Goal: Download file/media

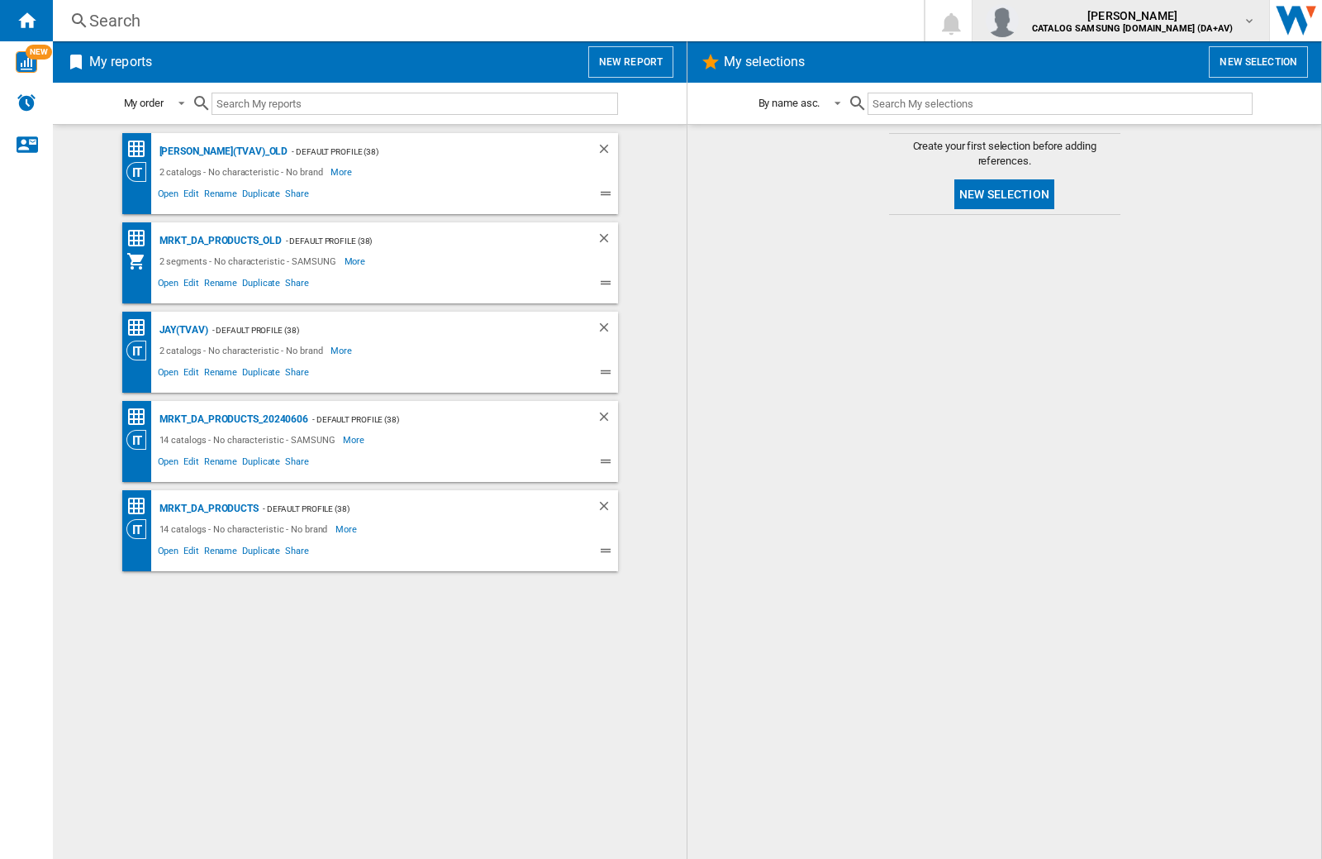
click at [1019, 16] on img "button" at bounding box center [1002, 20] width 33 height 33
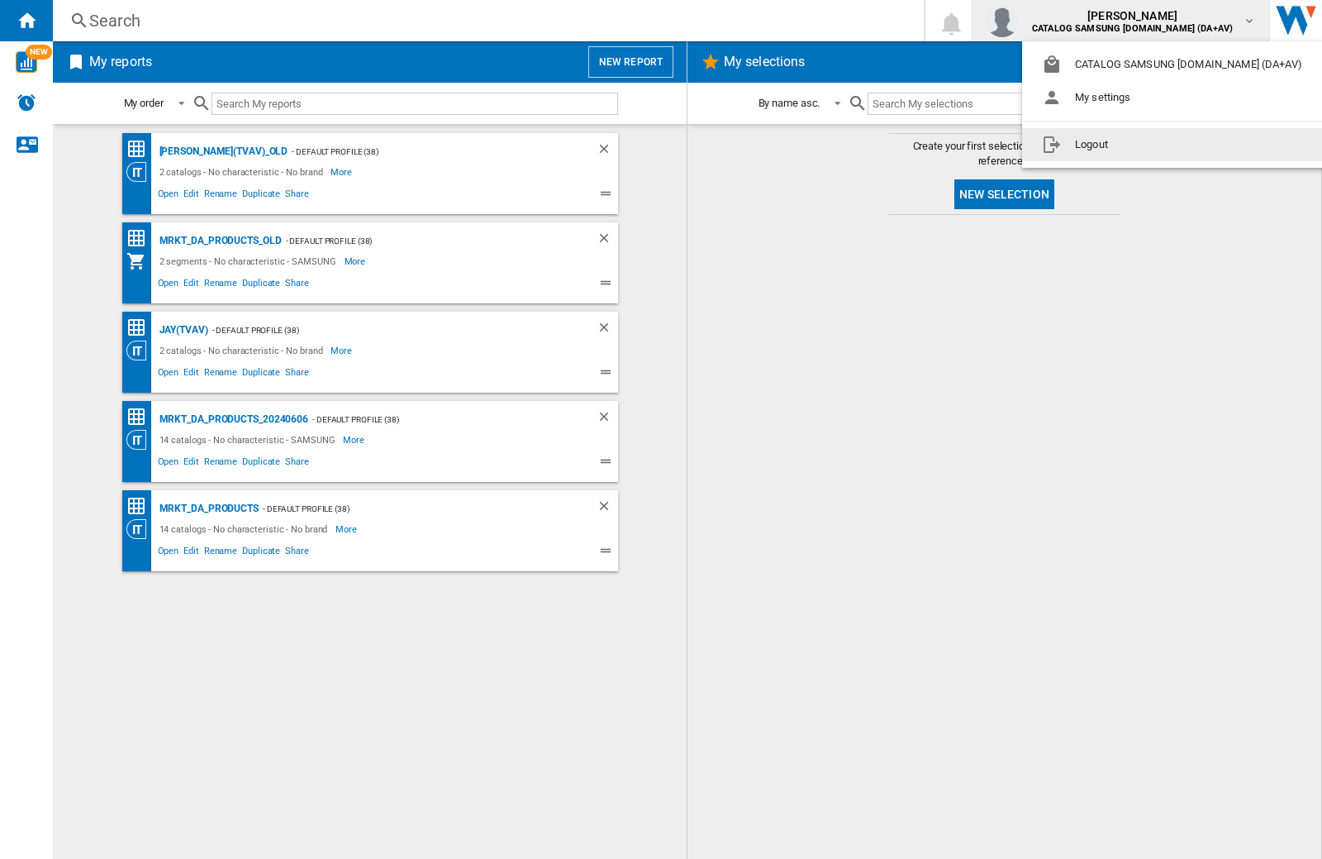
click at [1113, 136] on button "Logout" at bounding box center [1175, 144] width 307 height 33
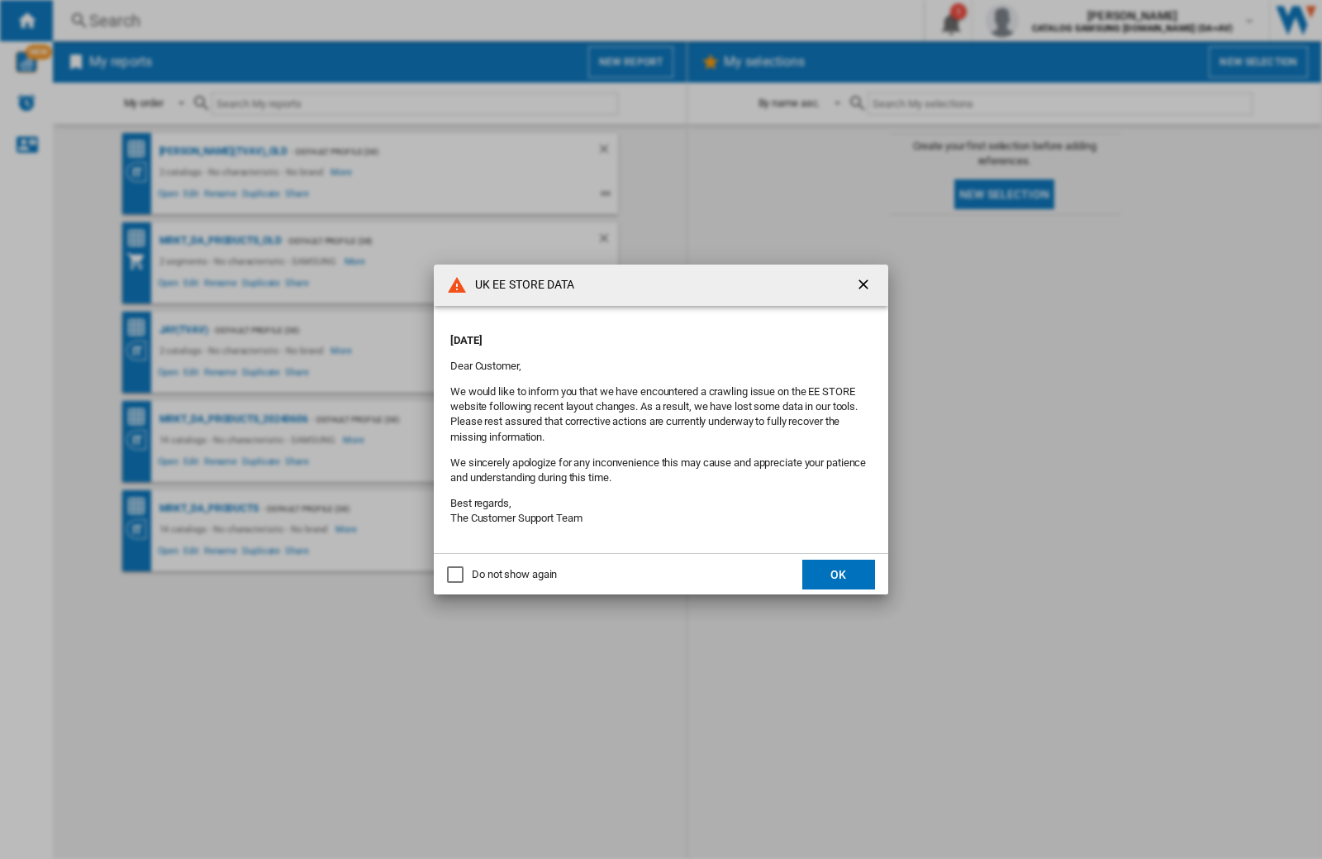
click at [626, 335] on p "[DATE]" at bounding box center [661, 340] width 422 height 15
click at [510, 573] on div "Do not show again" at bounding box center [514, 574] width 85 height 15
click at [835, 569] on button "OK" at bounding box center [839, 575] width 73 height 30
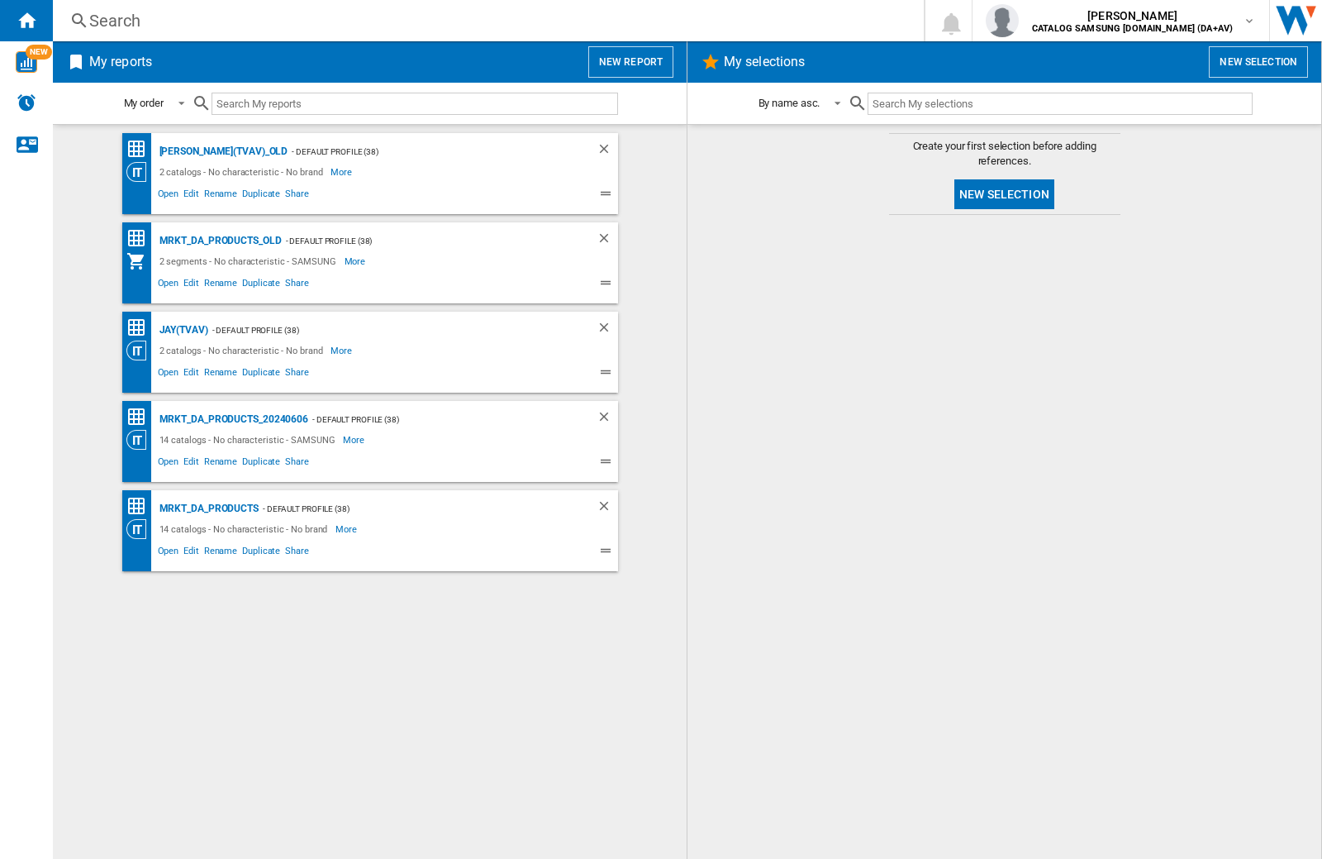
click at [834, 398] on div at bounding box center [1004, 536] width 601 height 627
click at [721, 734] on div at bounding box center [1004, 536] width 601 height 627
click at [633, 555] on wk-bookmarked-report "MRKT_DA_PRODUCTS - Default profile (38) 14 catalogs - No characteristic - No br…" at bounding box center [369, 530] width 601 height 81
click at [730, 771] on div at bounding box center [1004, 536] width 601 height 627
click at [887, 328] on div at bounding box center [1004, 536] width 601 height 627
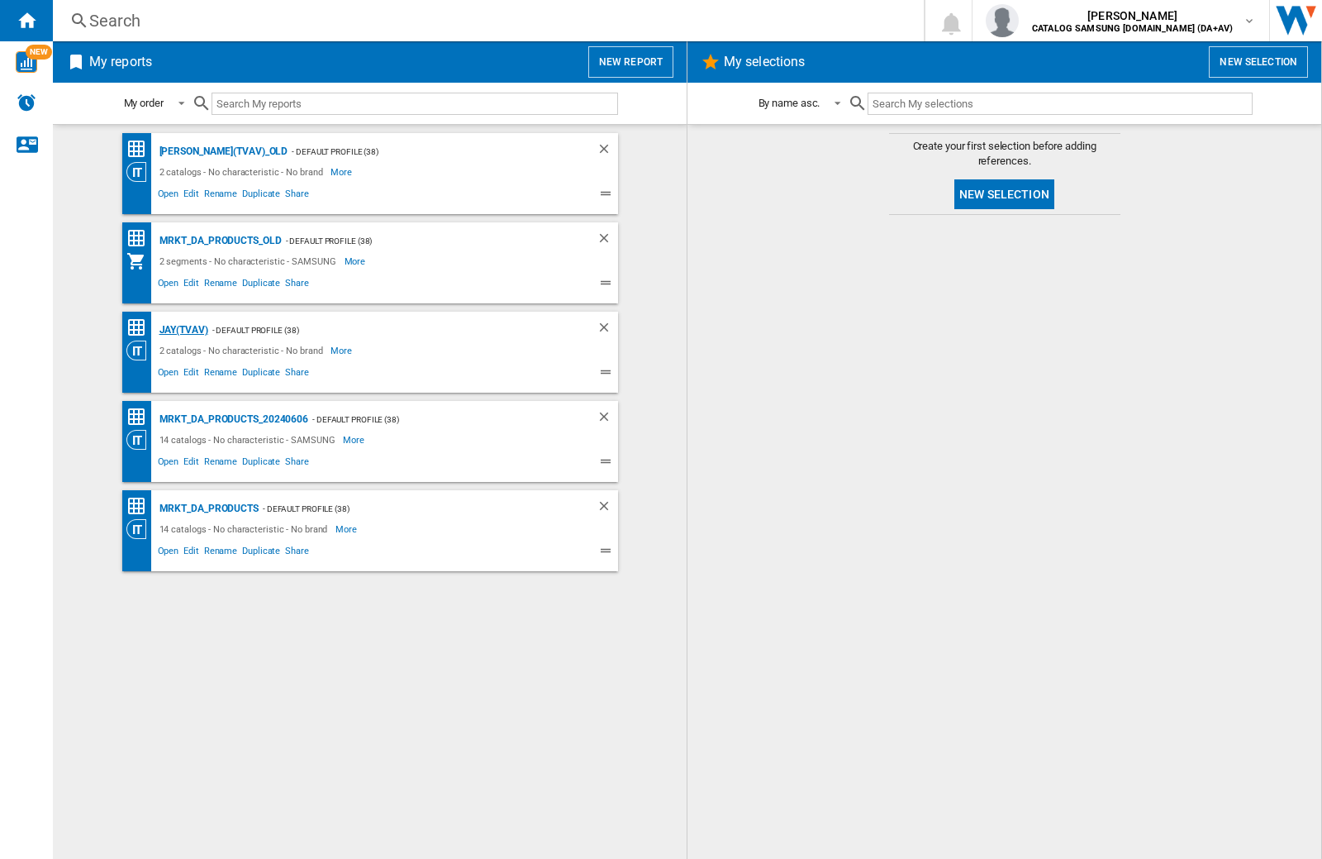
click at [183, 330] on div "JAY(TVAV)" at bounding box center [181, 330] width 53 height 21
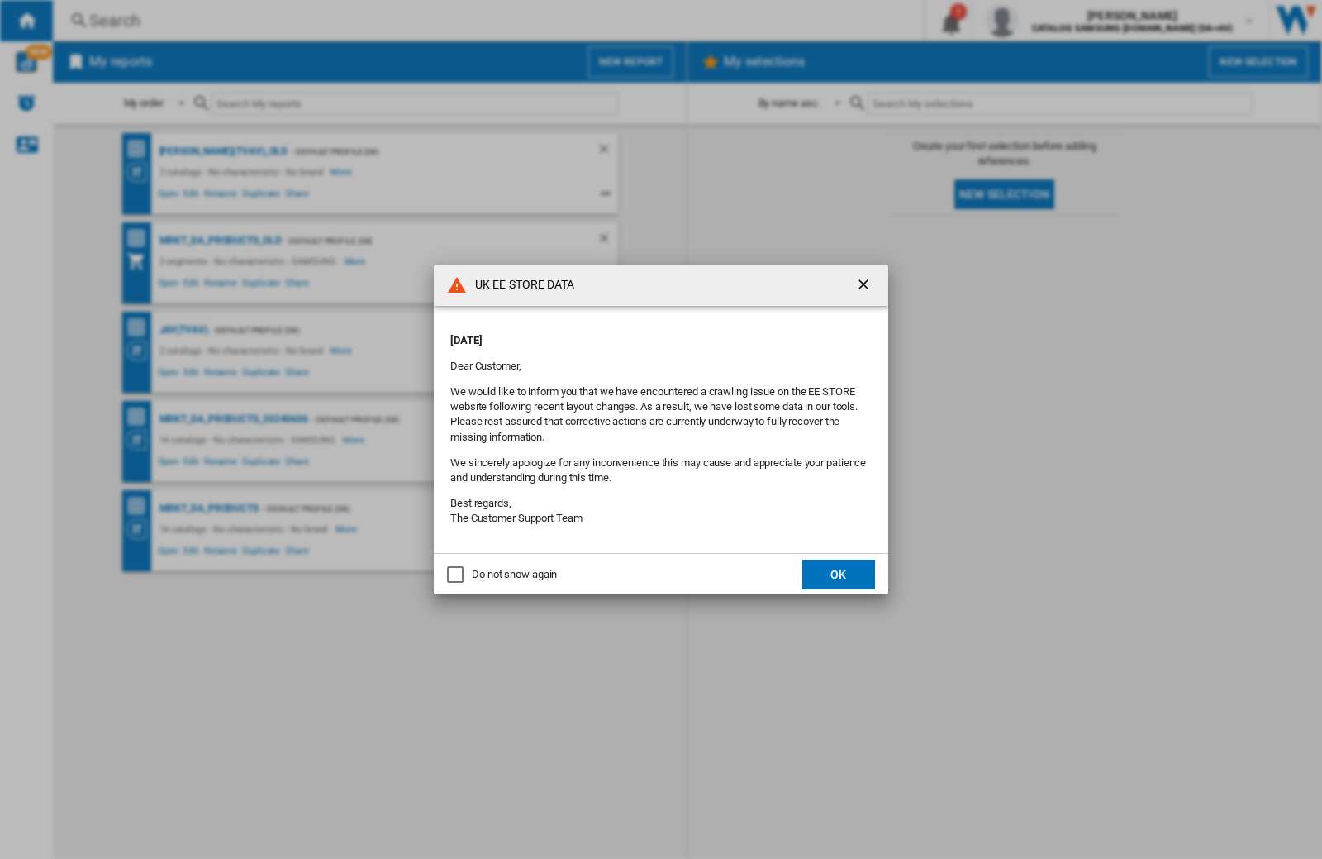
drag, startPoint x: 511, startPoint y: 573, endPoint x: 536, endPoint y: 575, distance: 25.7
click at [511, 573] on div "Do not show again" at bounding box center [514, 574] width 85 height 15
click at [835, 574] on button "OK" at bounding box center [839, 575] width 73 height 30
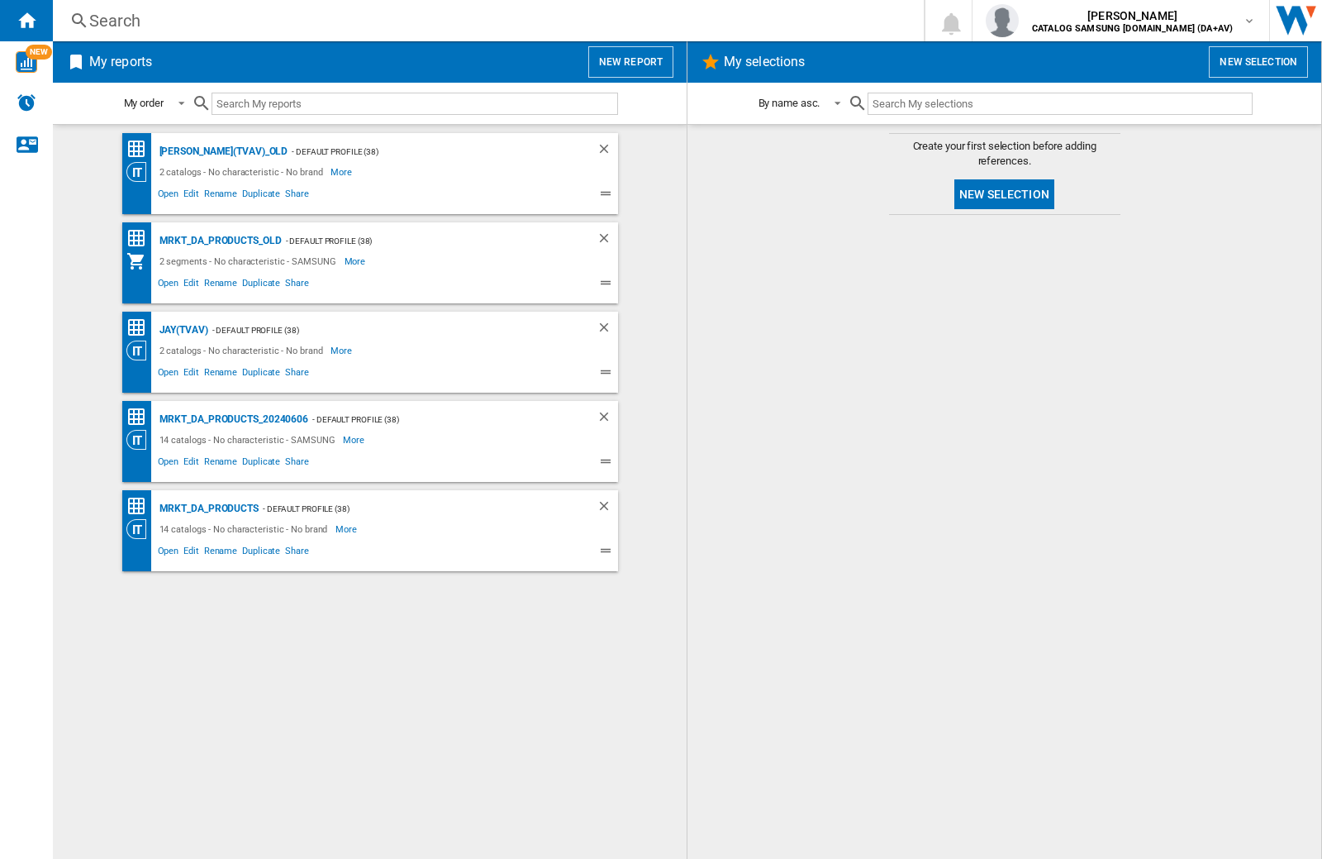
click at [284, 98] on input "text" at bounding box center [415, 104] width 407 height 22
click at [183, 330] on div "JAY(TVAV)" at bounding box center [181, 330] width 53 height 21
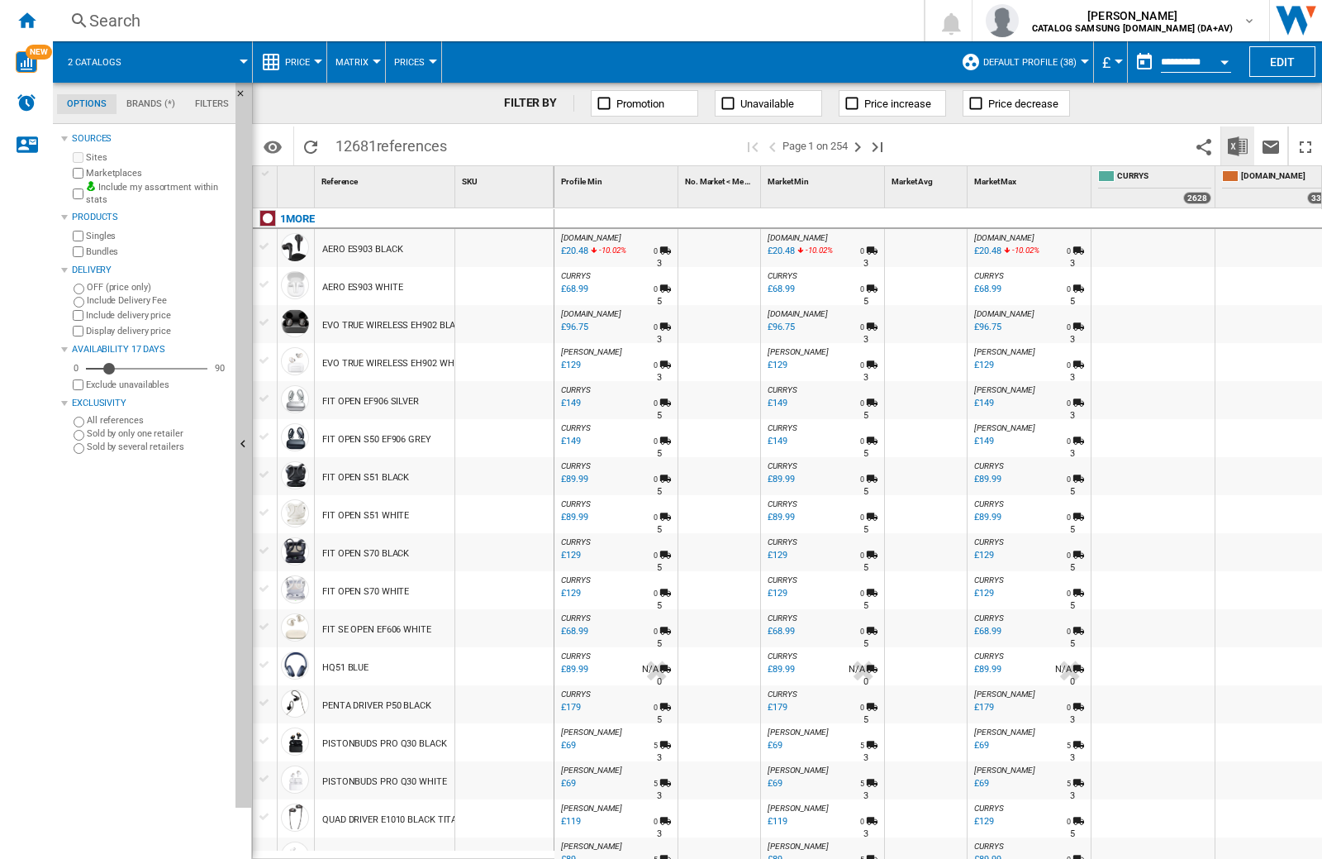
click at [1238, 145] on img "Download in Excel" at bounding box center [1238, 146] width 20 height 20
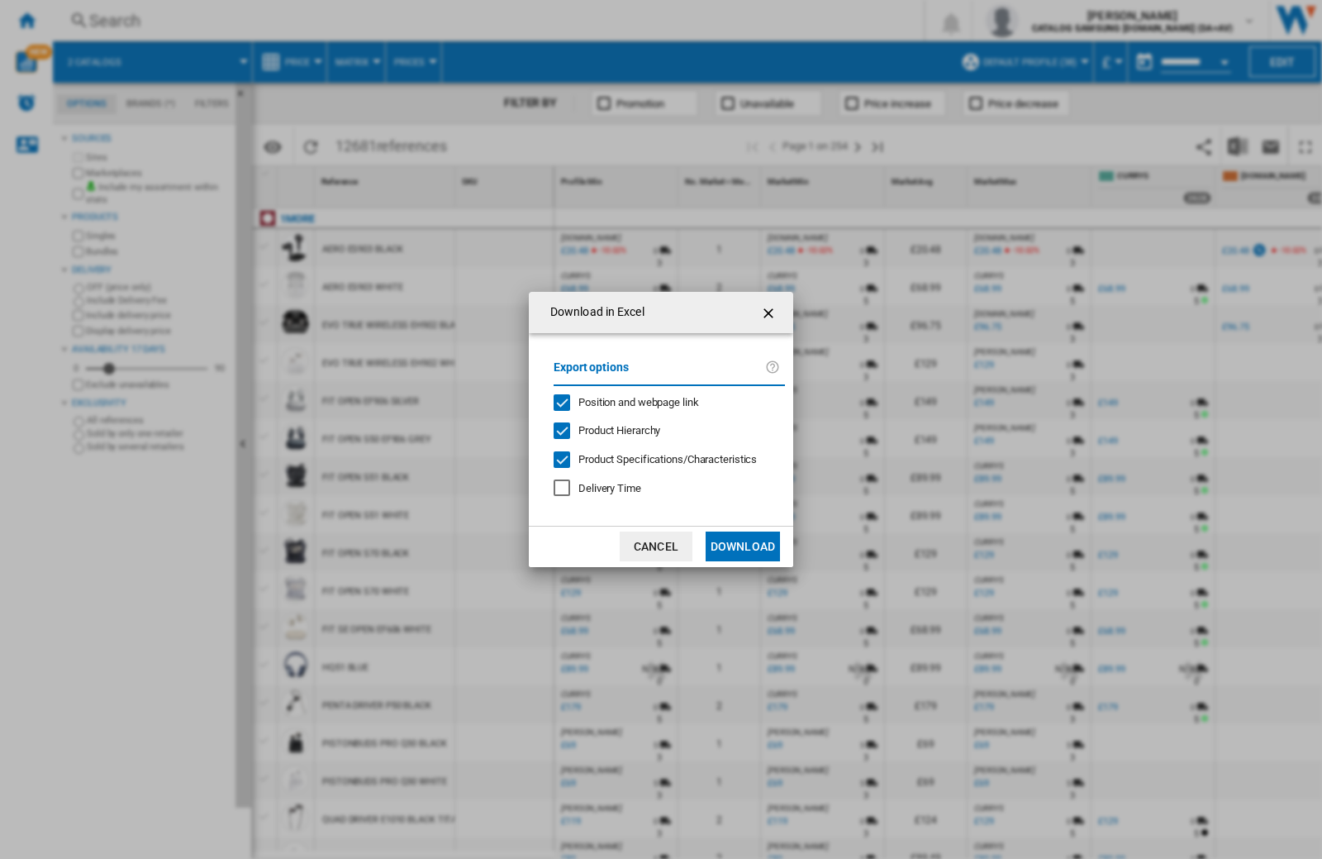
click at [769, 312] on ng-md-icon "getI18NText('BUTTONS.CLOSE_DIALOG')" at bounding box center [770, 313] width 20 height 20
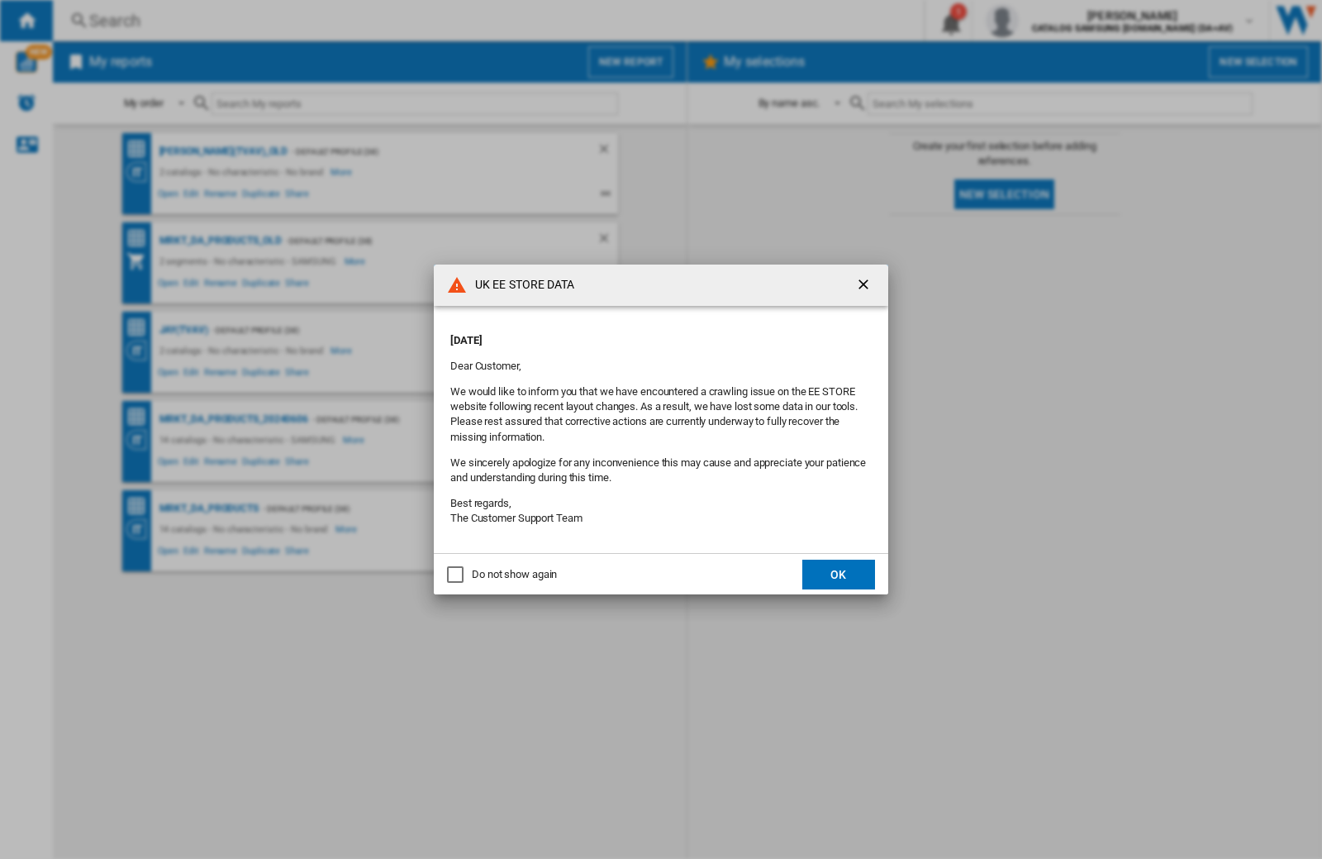
click at [516, 560] on md-dialog-actions "Do not show again OK" at bounding box center [661, 573] width 455 height 41
click at [519, 573] on div "Do not show again" at bounding box center [514, 574] width 85 height 15
click at [843, 572] on button "OK" at bounding box center [839, 575] width 73 height 30
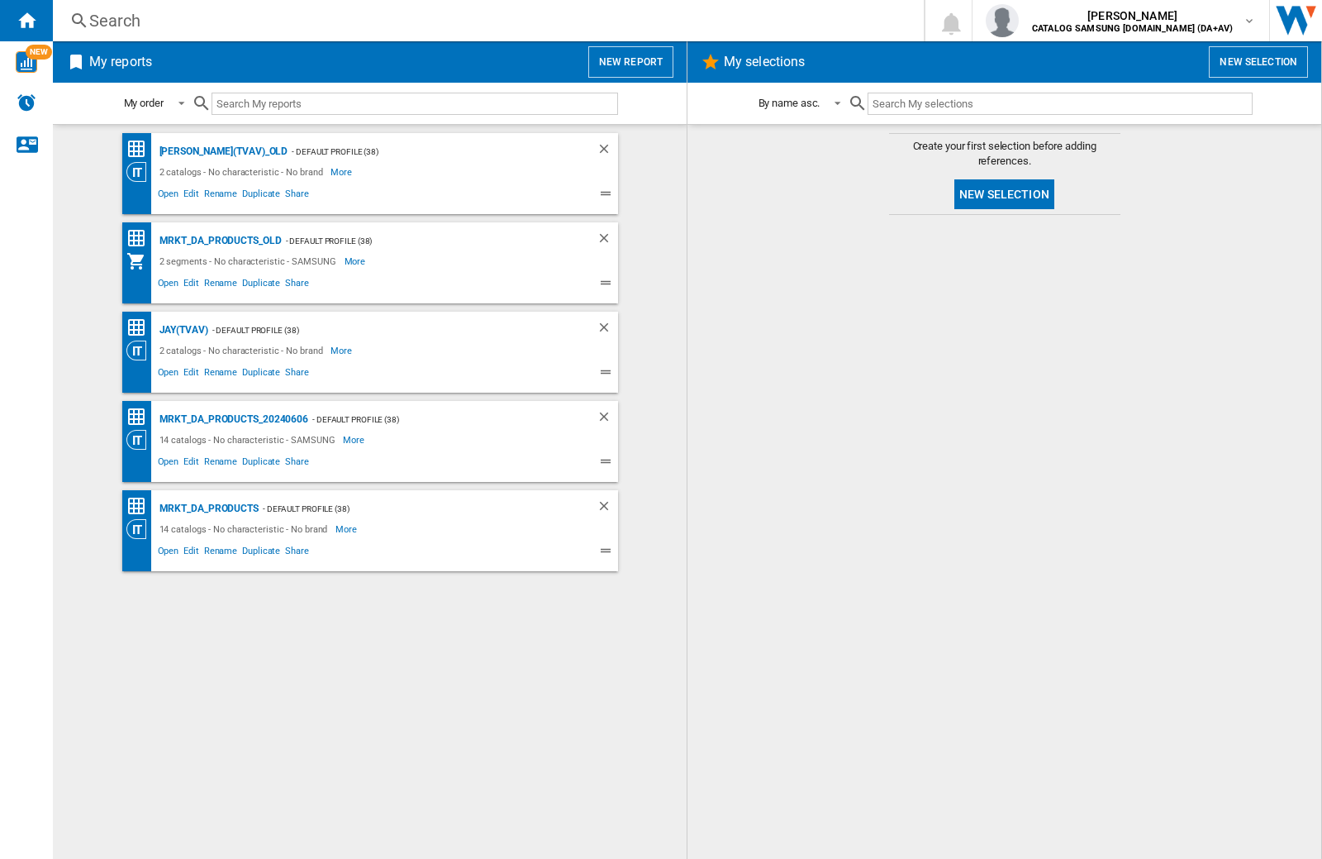
click at [284, 98] on input "text" at bounding box center [415, 104] width 407 height 22
click at [183, 330] on div "JAY(TVAV)" at bounding box center [181, 330] width 53 height 21
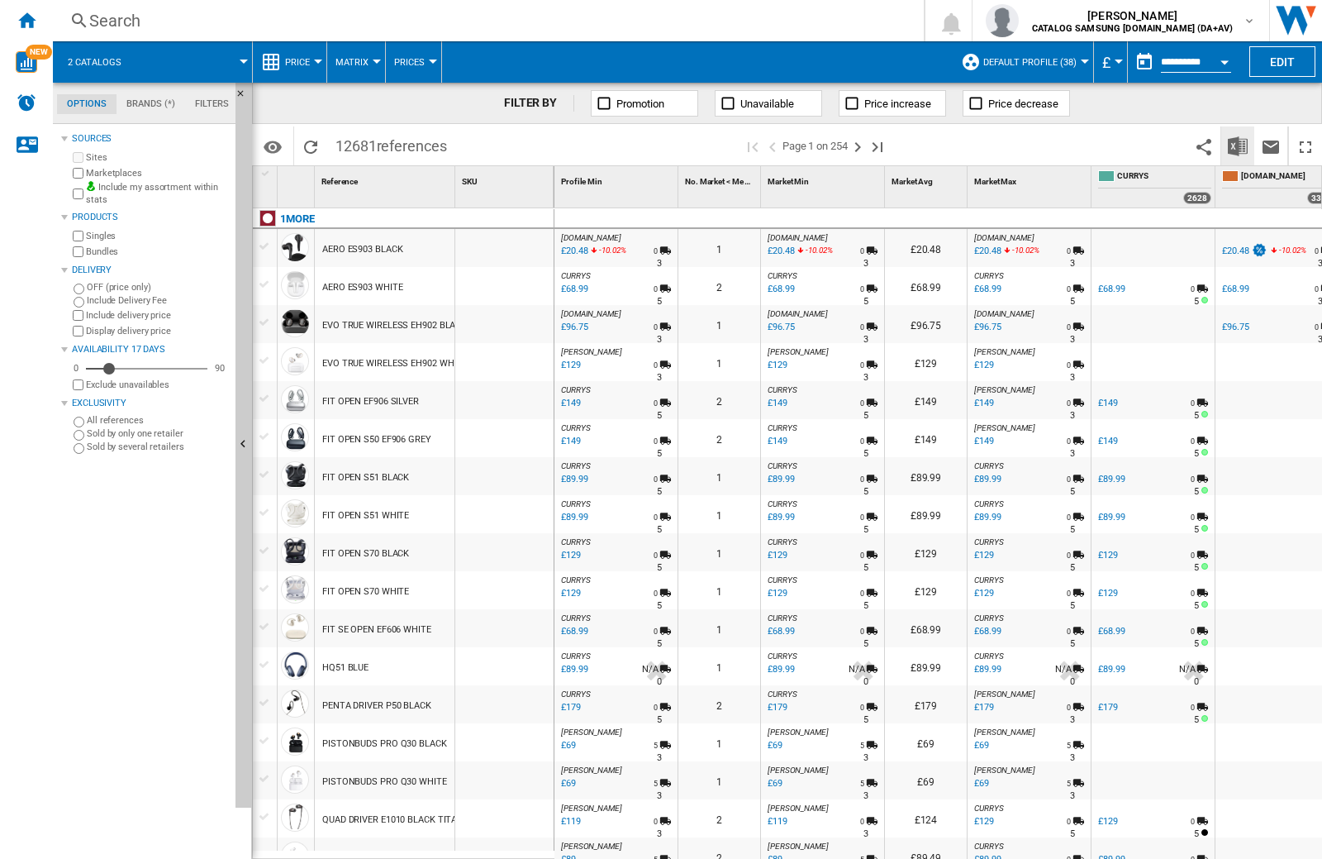
click at [1238, 145] on img "Download in Excel" at bounding box center [1238, 146] width 20 height 20
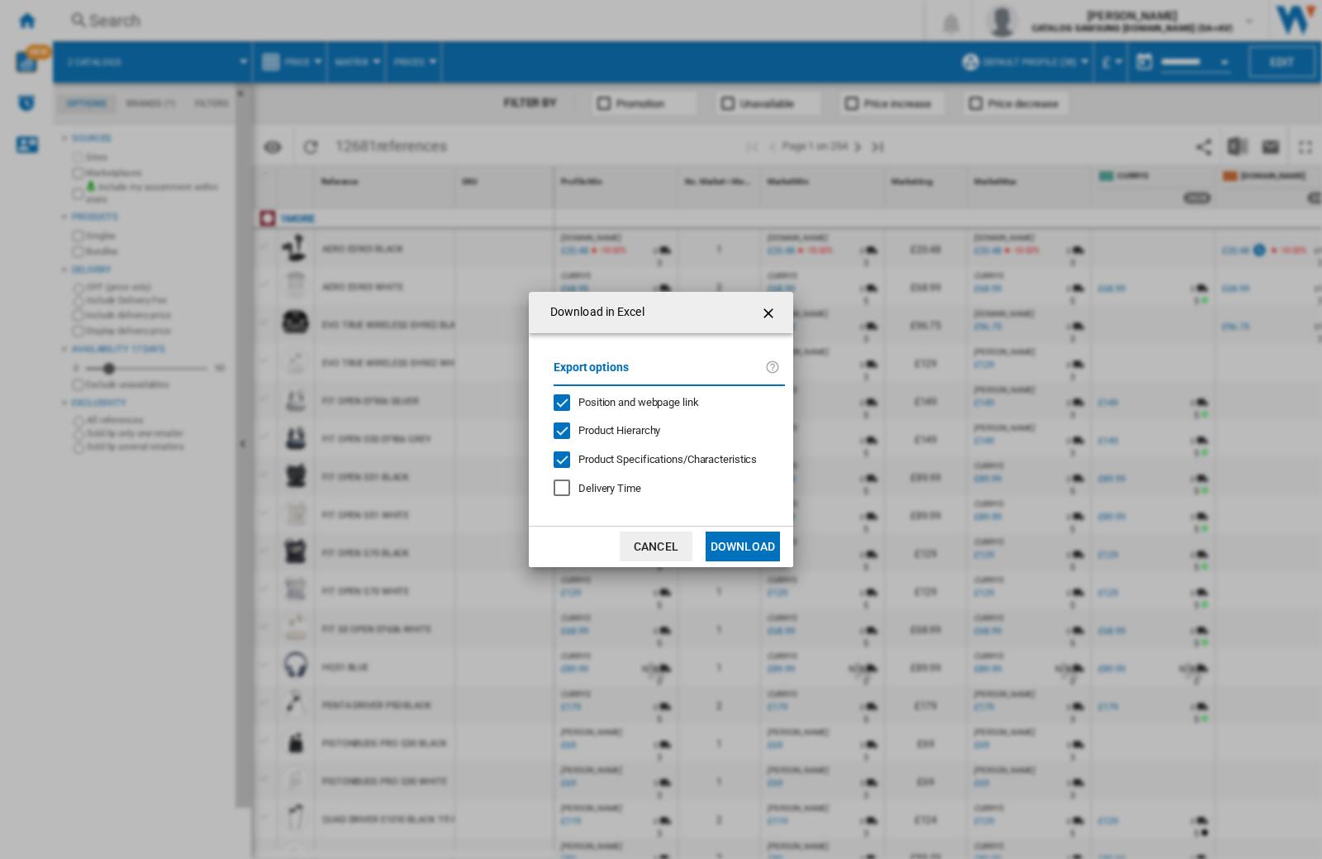
click at [663, 402] on span "Position and webpage link" at bounding box center [639, 402] width 121 height 12
click at [743, 546] on button "Download" at bounding box center [743, 546] width 74 height 30
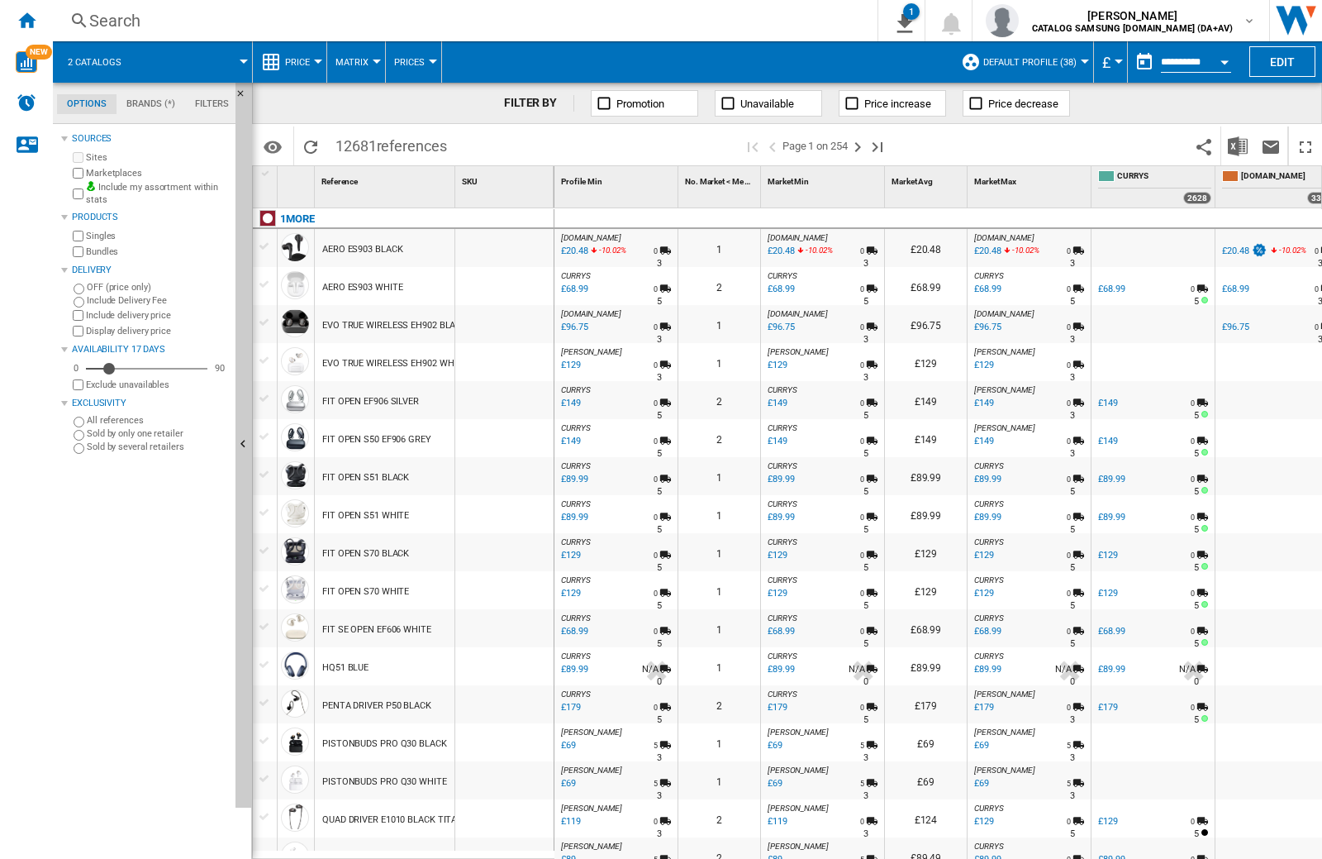
click at [526, 472] on div at bounding box center [504, 476] width 98 height 38
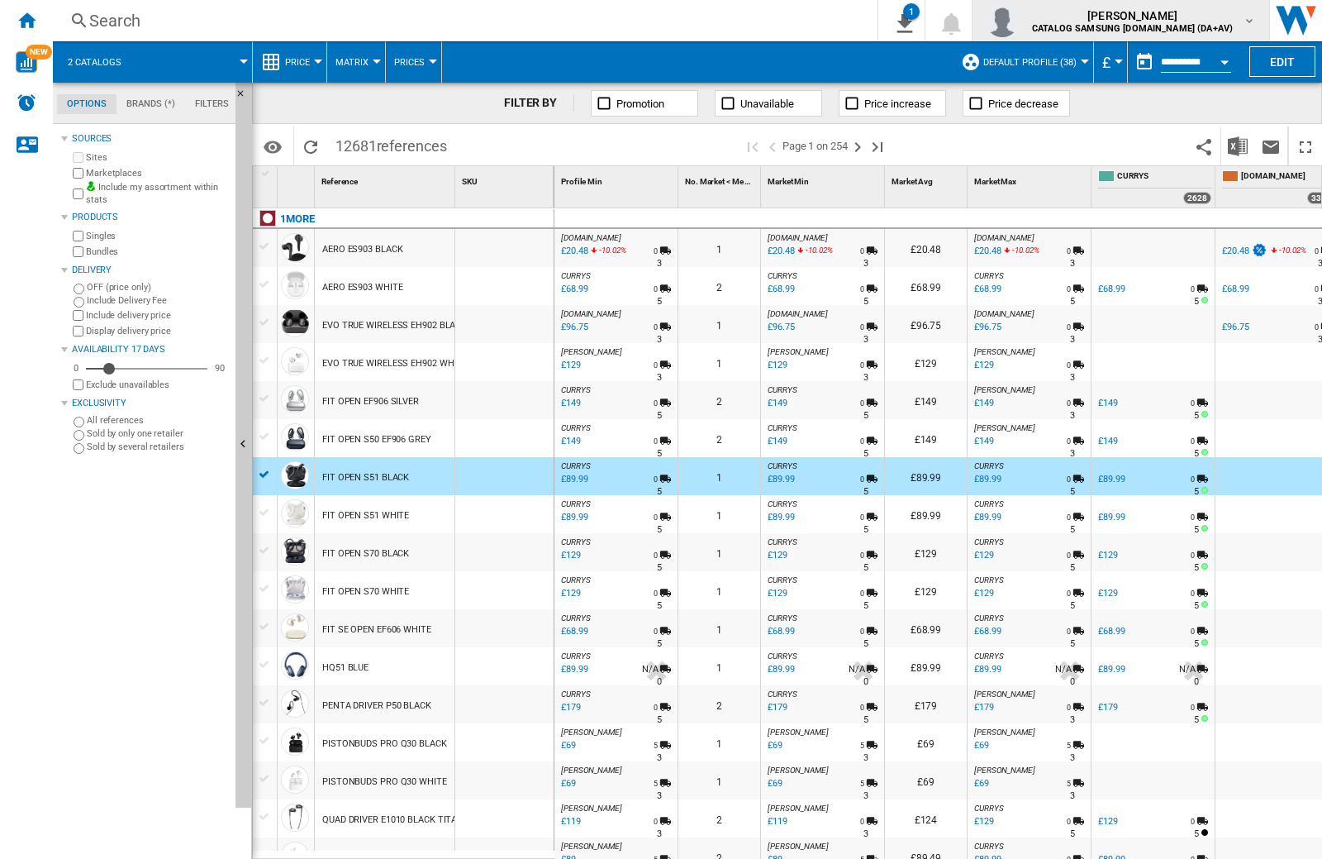
click at [1019, 17] on img "button" at bounding box center [1002, 20] width 33 height 33
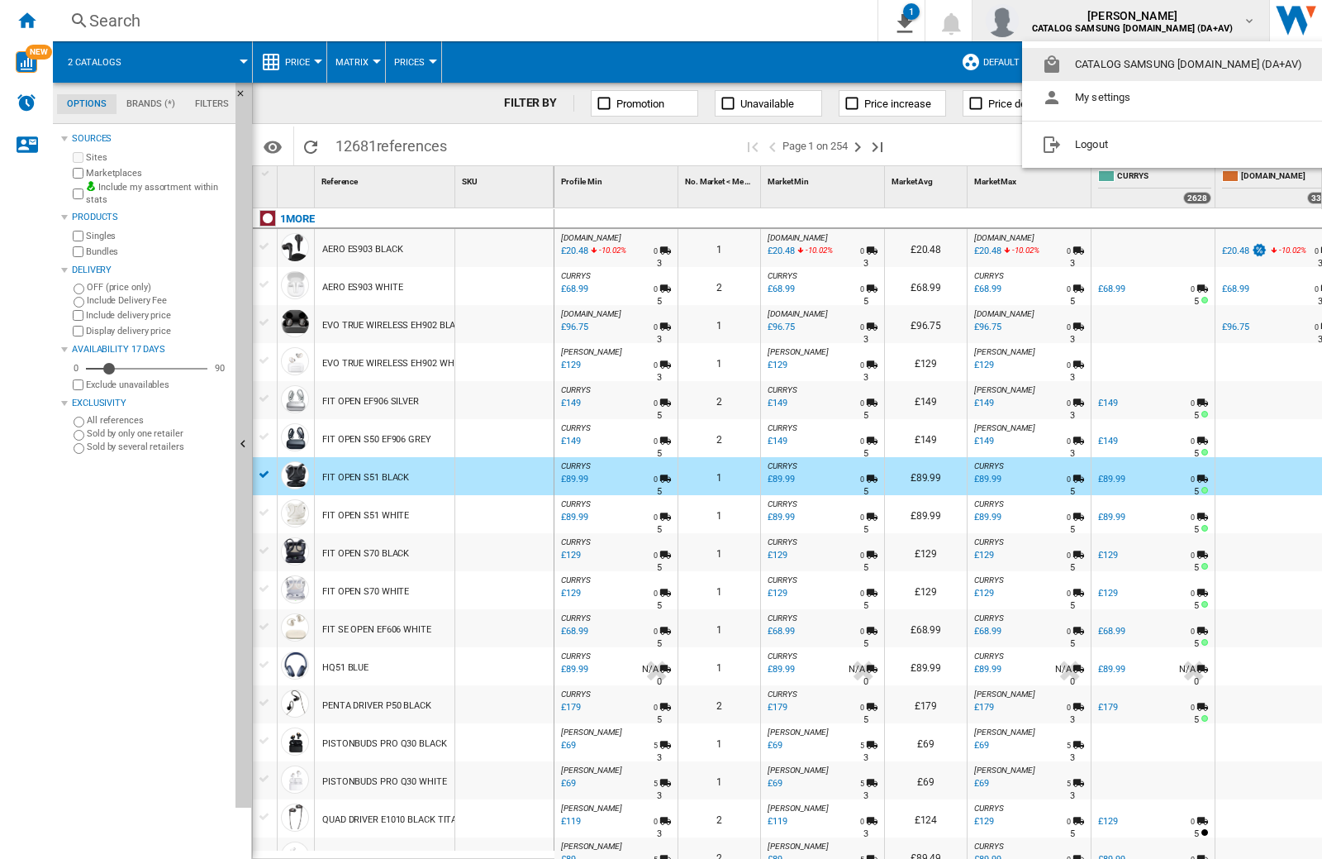
click at [809, 26] on md-backdrop at bounding box center [661, 429] width 1322 height 859
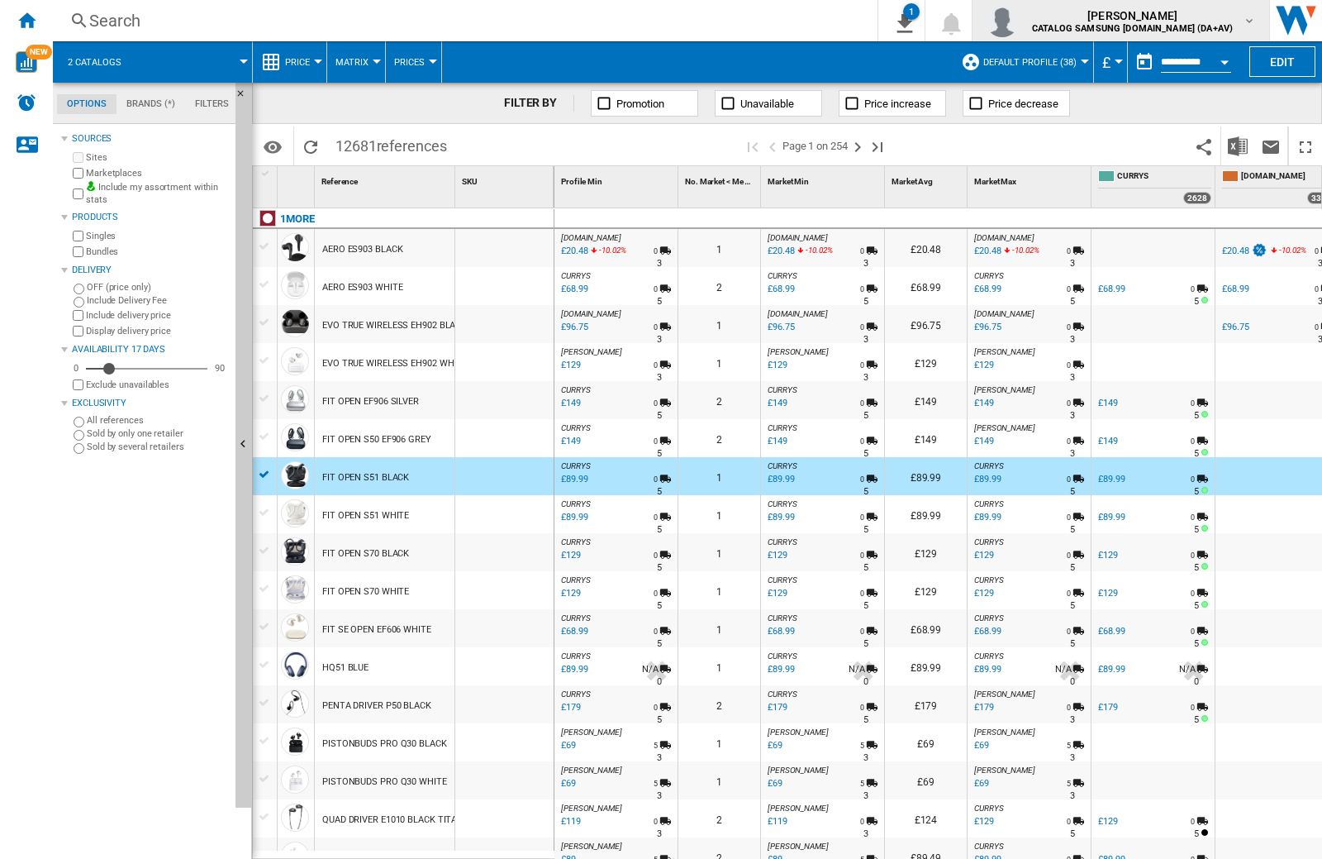
click at [1019, 21] on img "button" at bounding box center [1002, 20] width 33 height 33
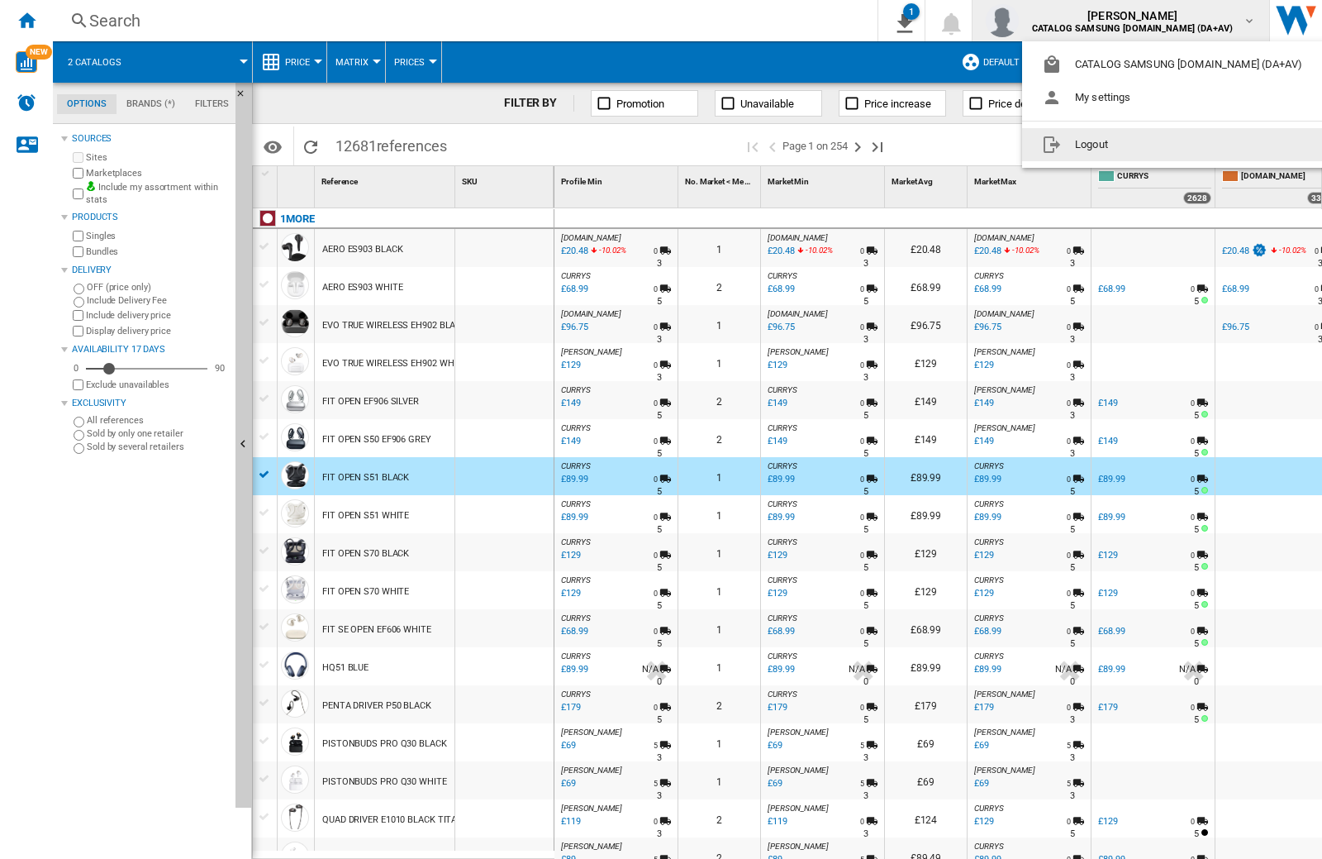
click at [526, 331] on md-backdrop at bounding box center [661, 429] width 1322 height 859
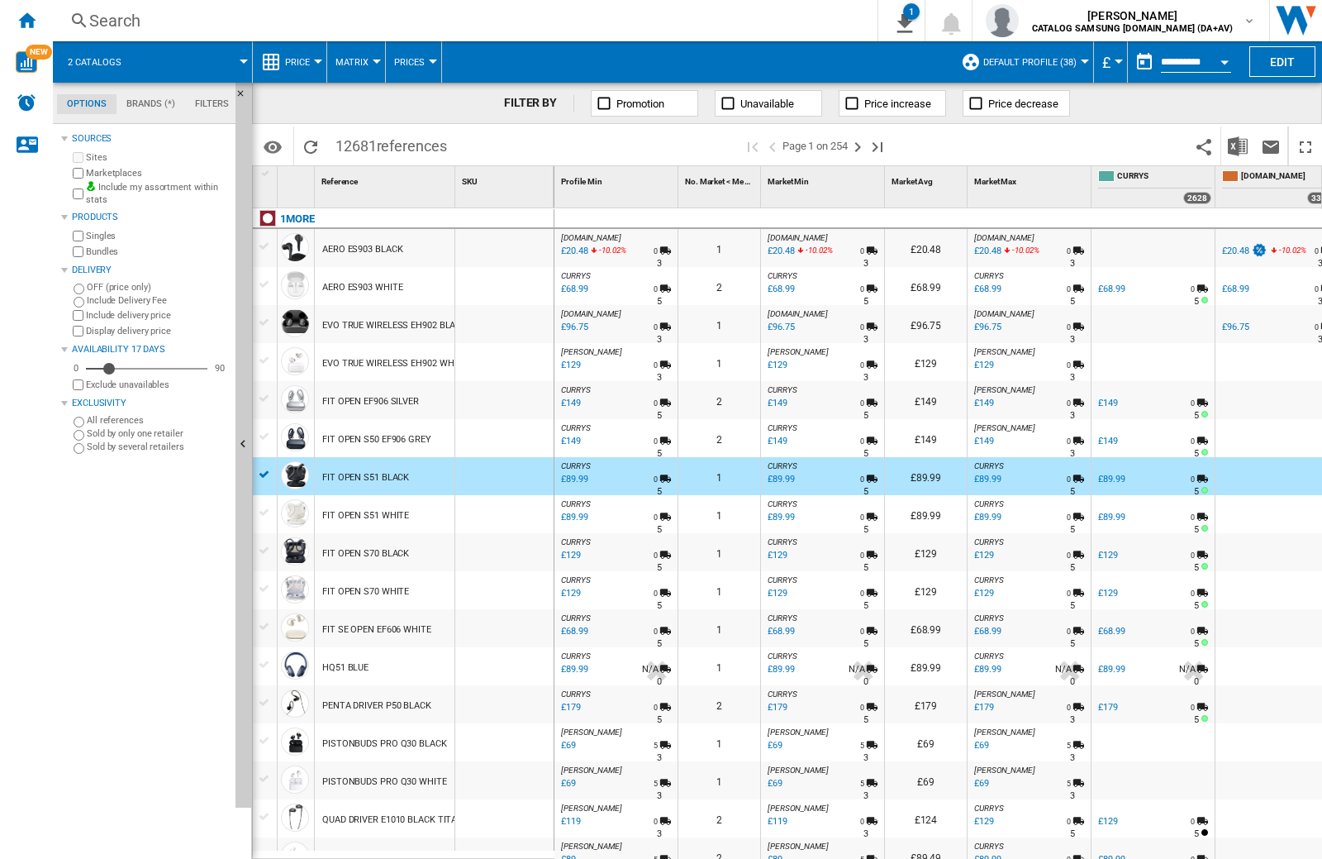
click at [716, 21] on div "Search" at bounding box center [461, 20] width 745 height 23
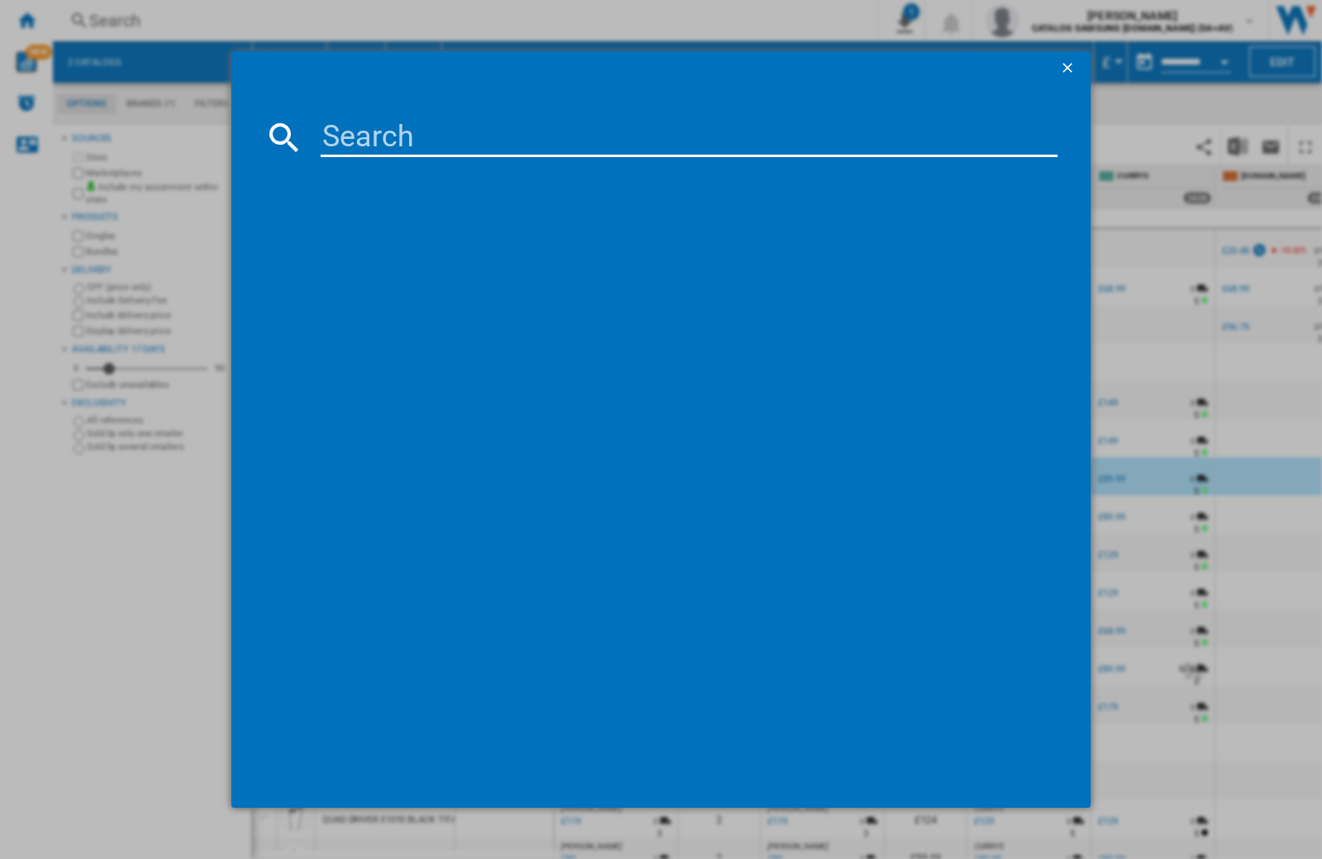
click at [1073, 72] on ng-md-icon "getI18NText('BUTTONS.CLOSE_DIALOG')" at bounding box center [1070, 70] width 20 height 20
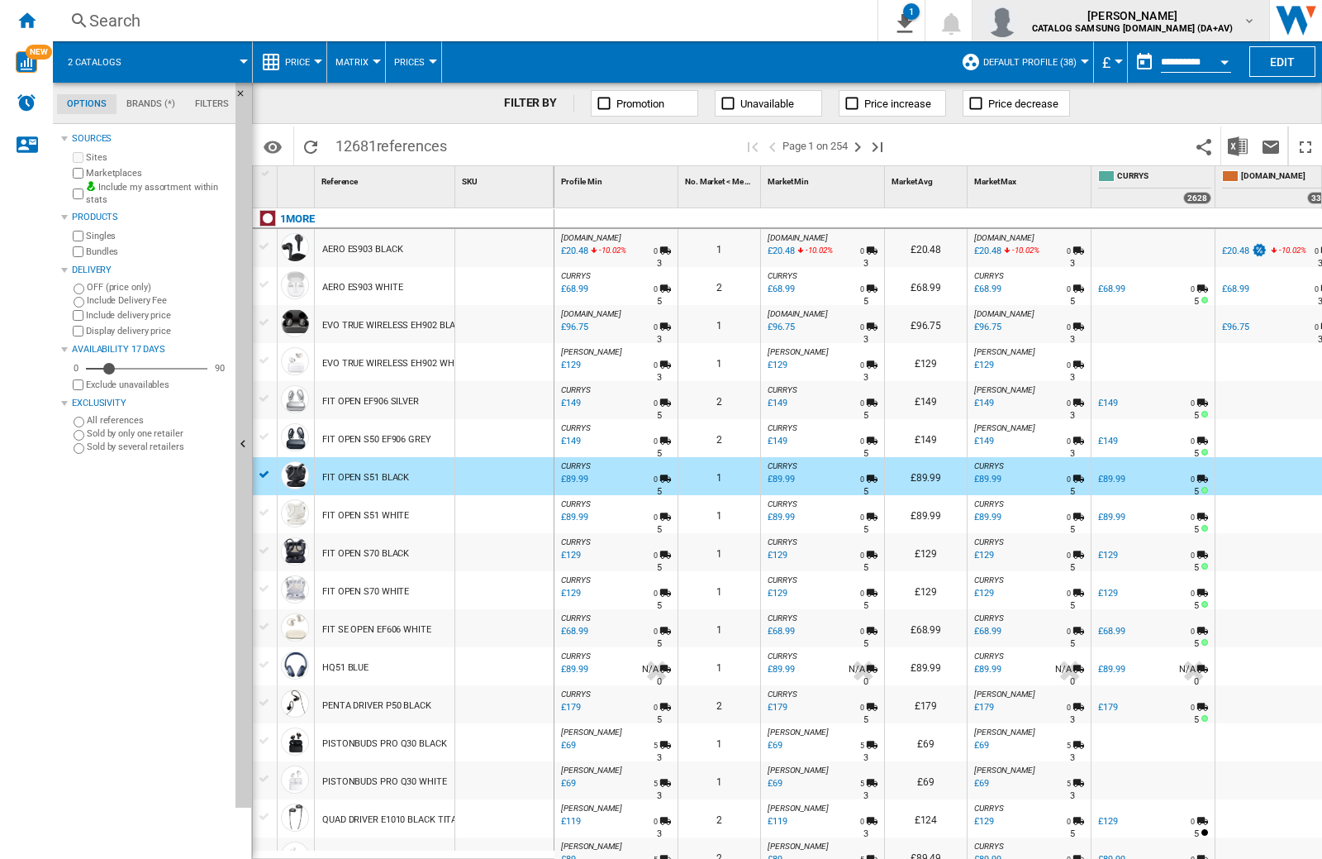
click at [1019, 21] on img "button" at bounding box center [1002, 20] width 33 height 33
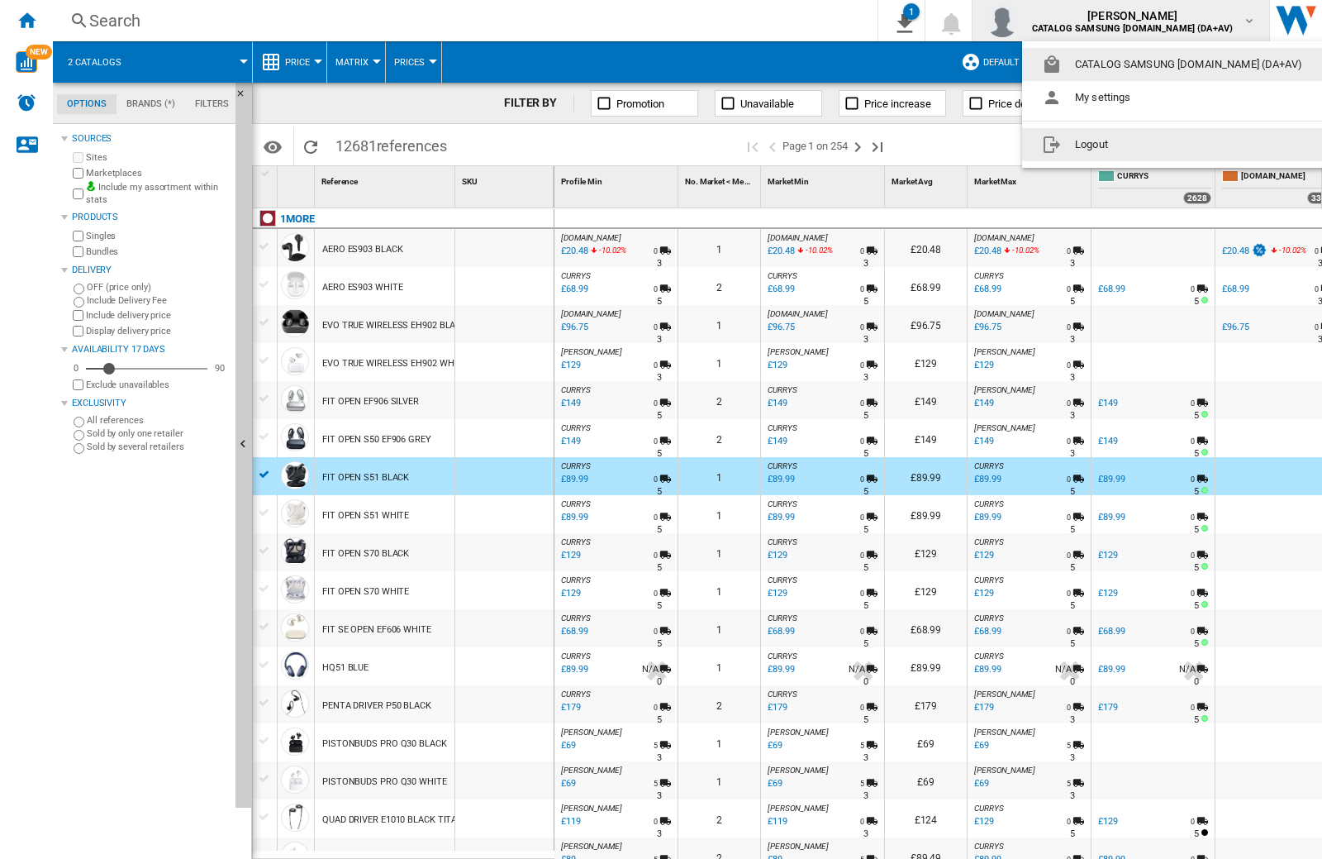
click at [1150, 145] on button "Logout" at bounding box center [1175, 144] width 307 height 33
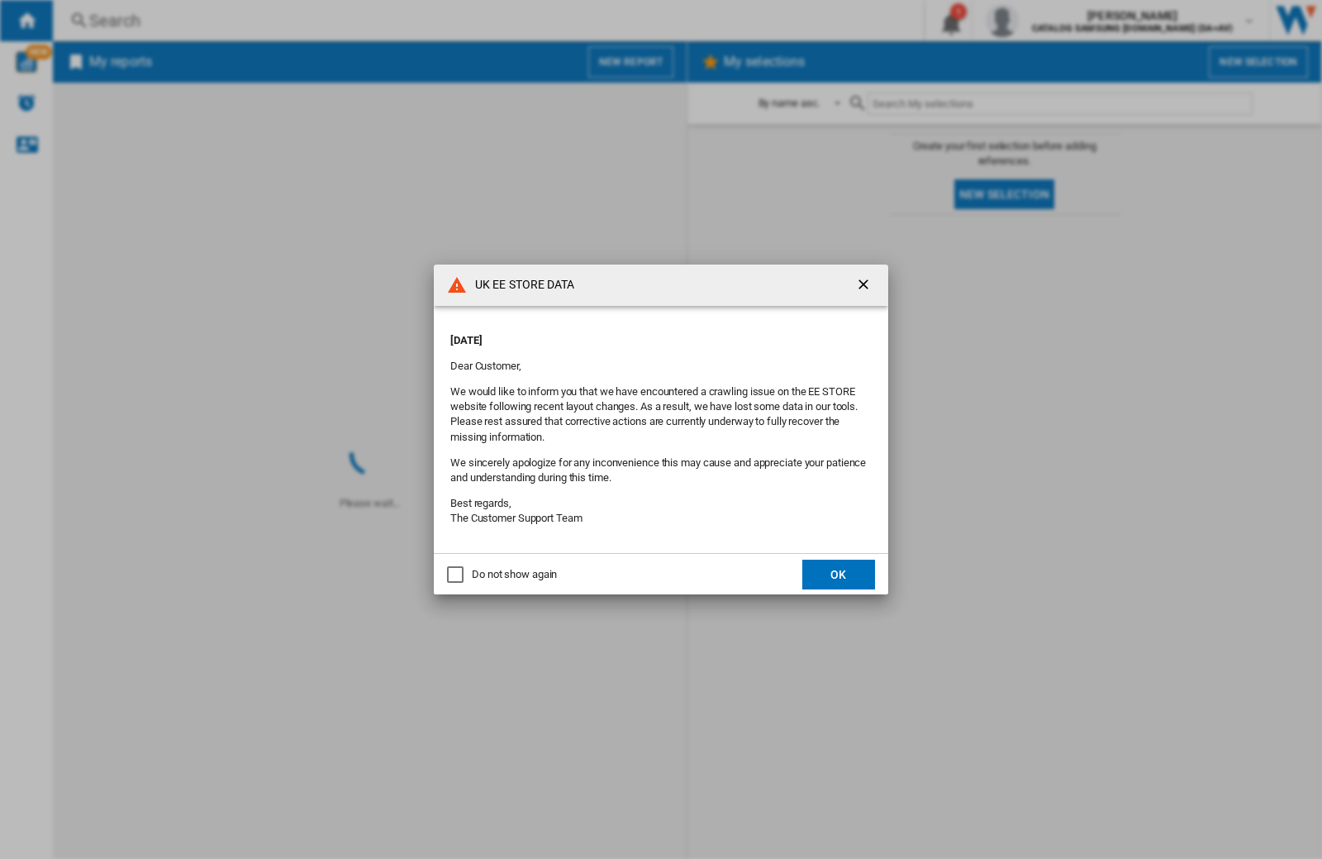
click at [547, 574] on div "Do not show again" at bounding box center [514, 574] width 85 height 15
click at [827, 567] on button "OK" at bounding box center [839, 575] width 73 height 30
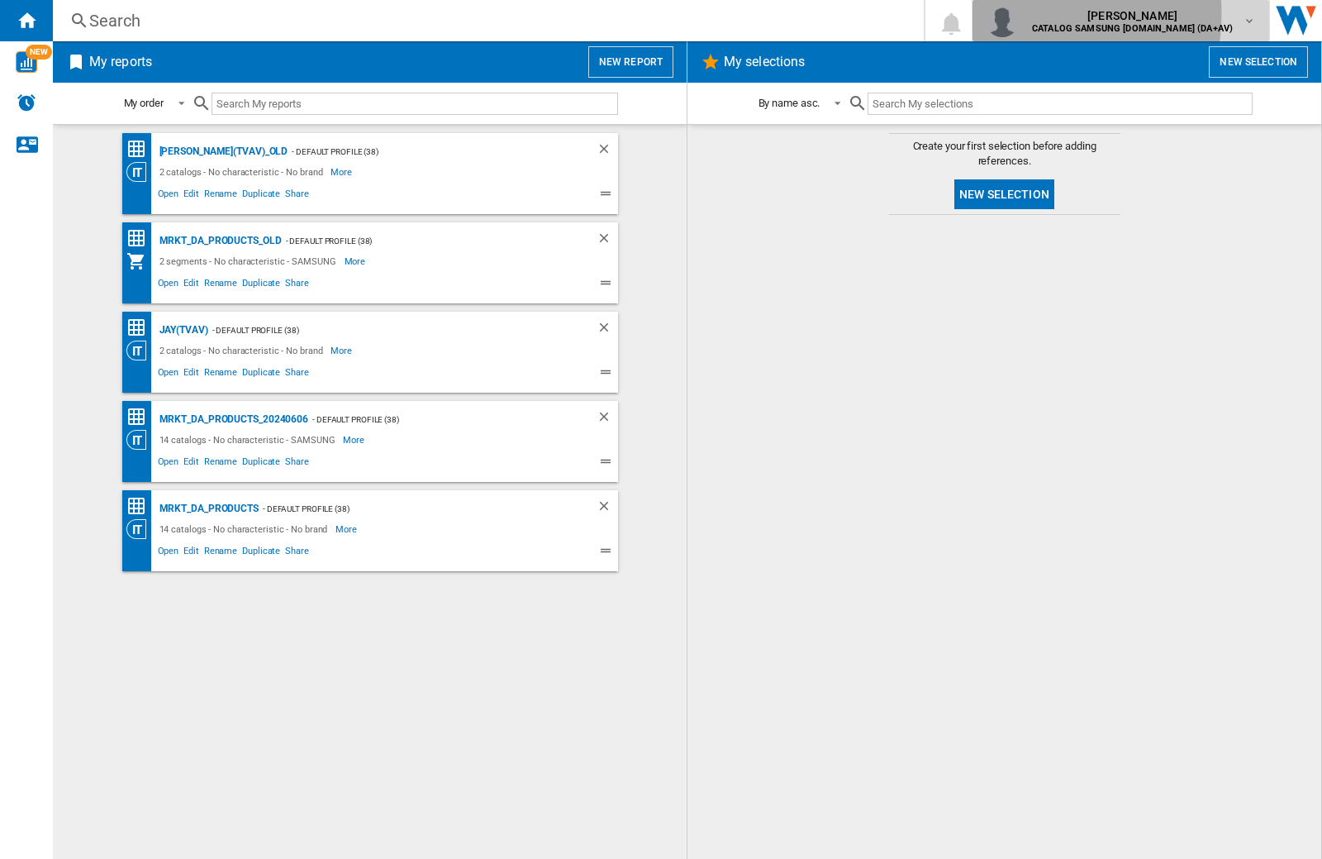
click at [1019, 13] on img "button" at bounding box center [1002, 20] width 33 height 33
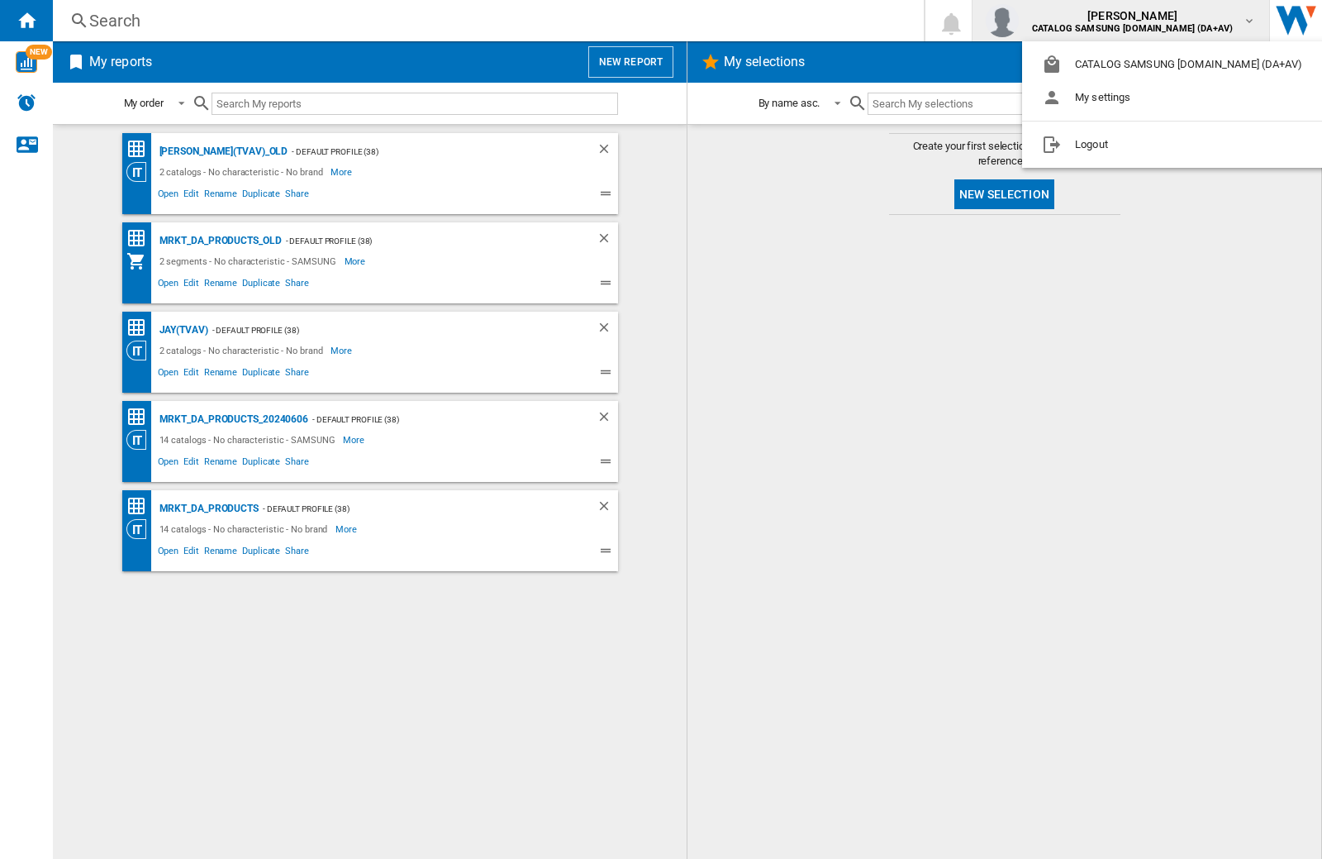
click at [868, 13] on md-backdrop at bounding box center [661, 429] width 1322 height 859
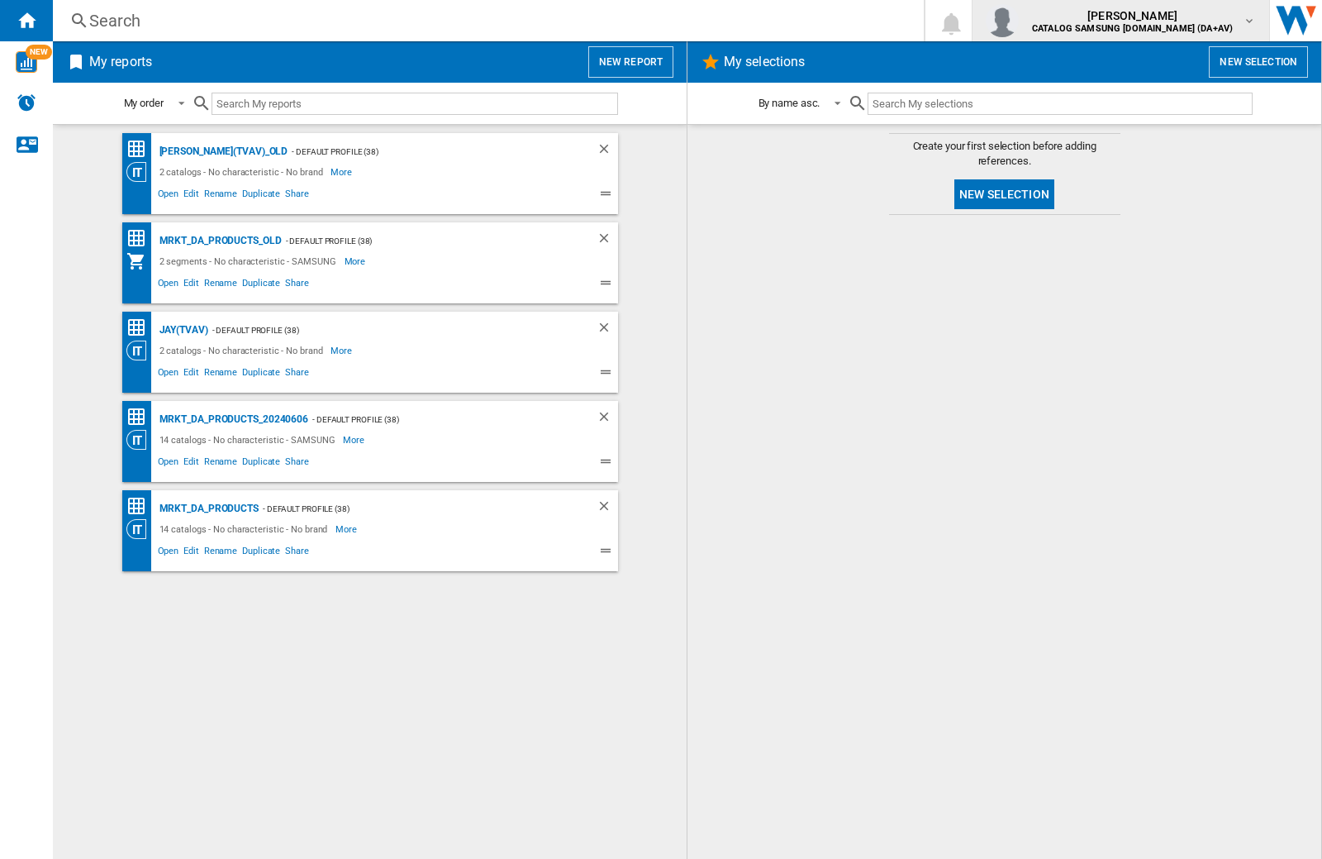
click at [1019, 21] on img "button" at bounding box center [1002, 20] width 33 height 33
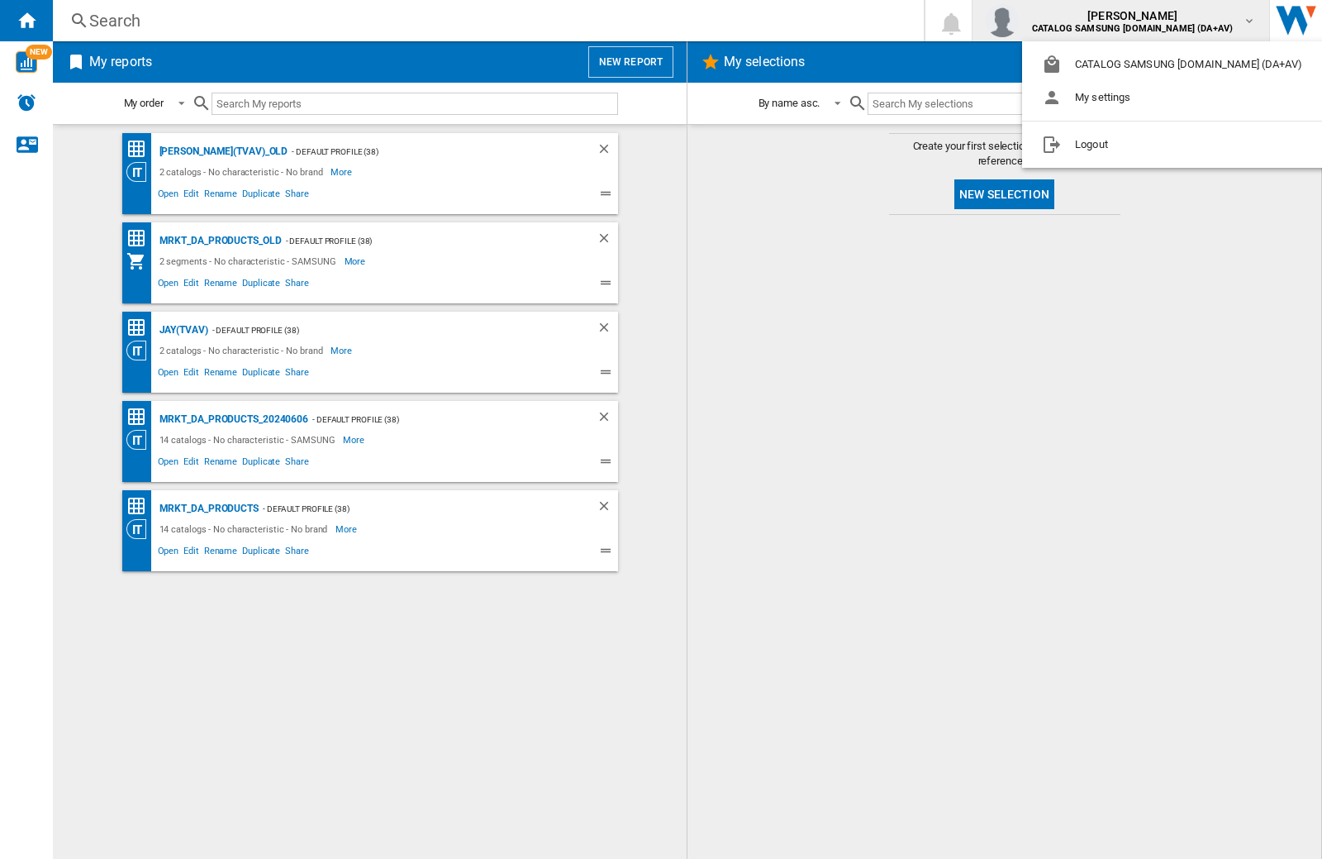
click at [905, 458] on md-backdrop at bounding box center [661, 429] width 1322 height 859
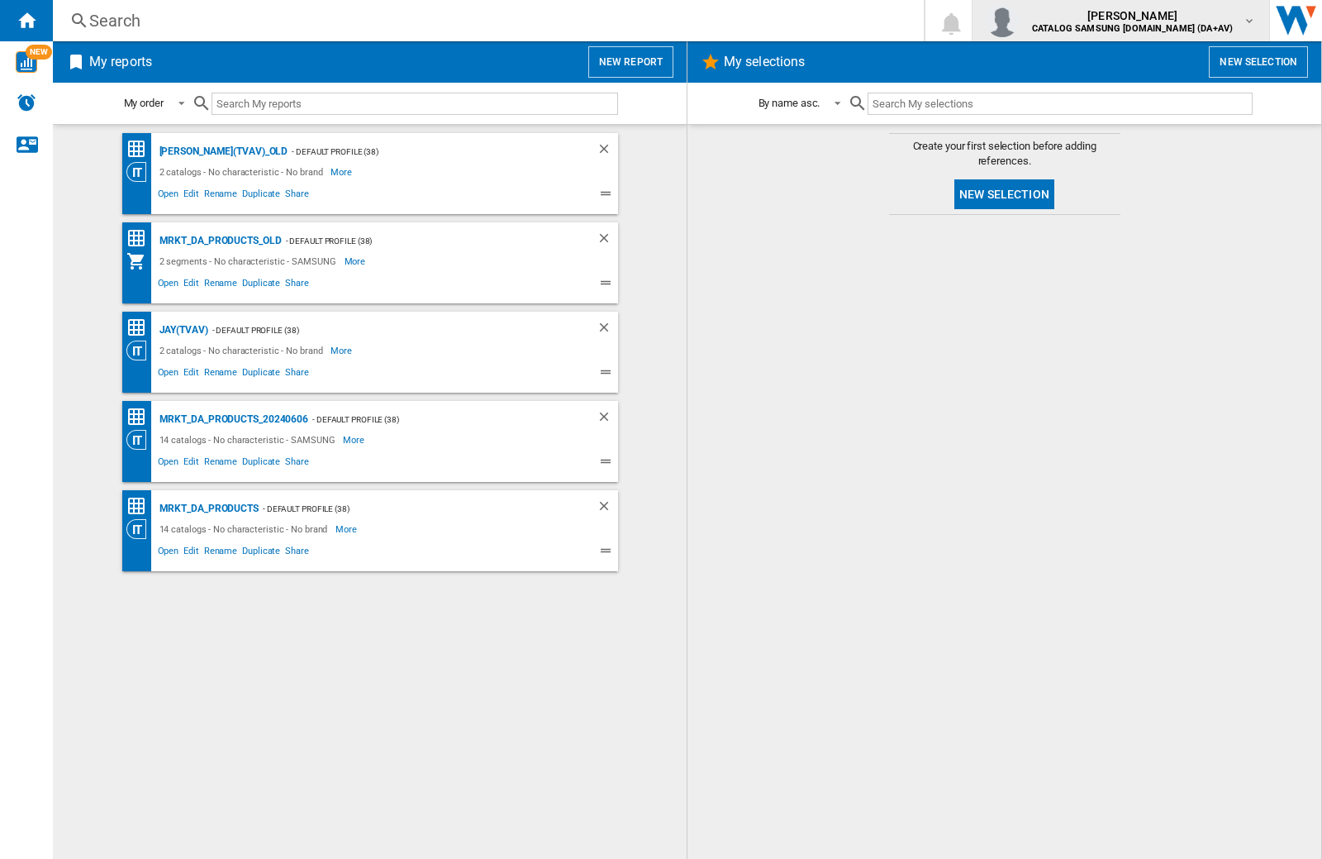
click at [1019, 21] on img "button" at bounding box center [1002, 20] width 33 height 33
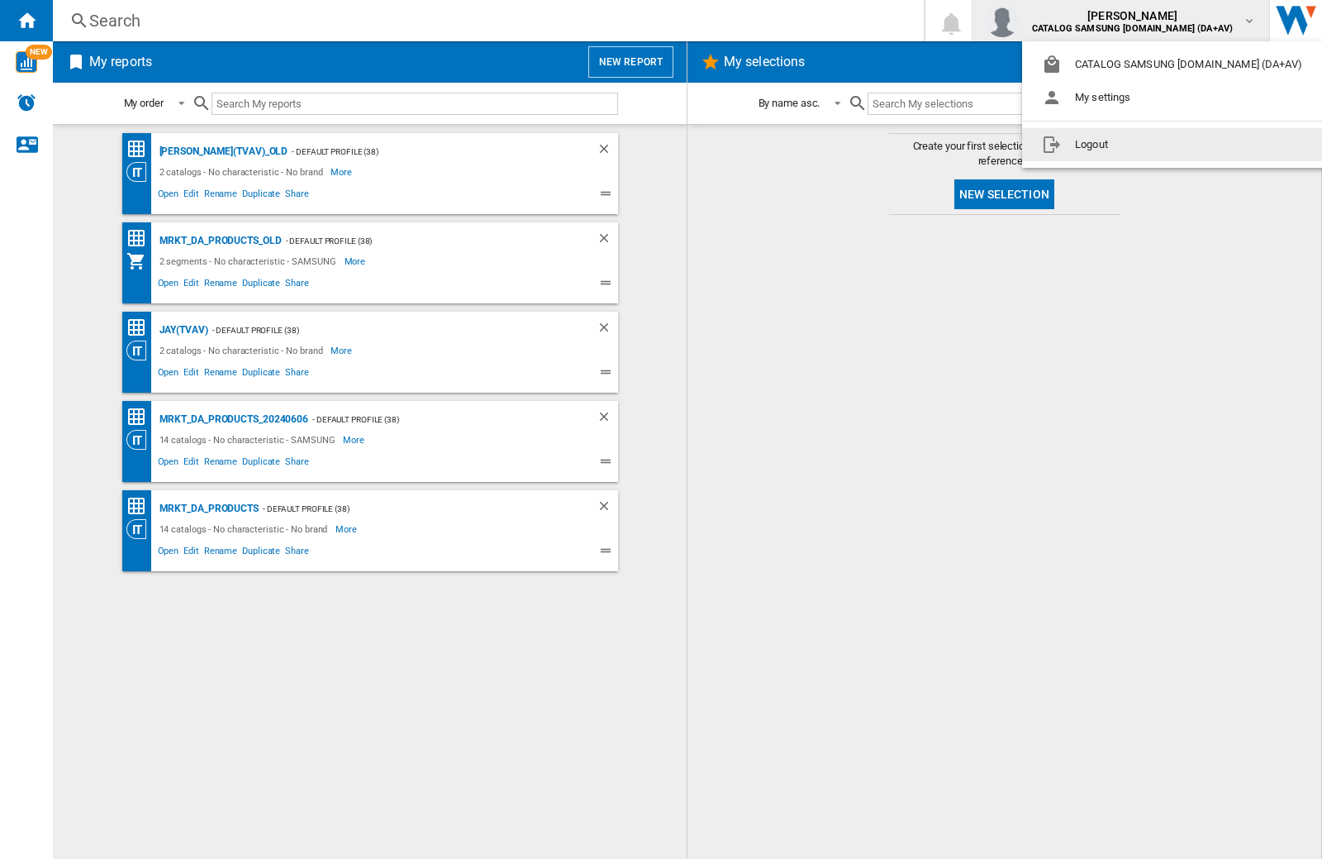
click at [1150, 145] on button "Logout" at bounding box center [1175, 144] width 307 height 33
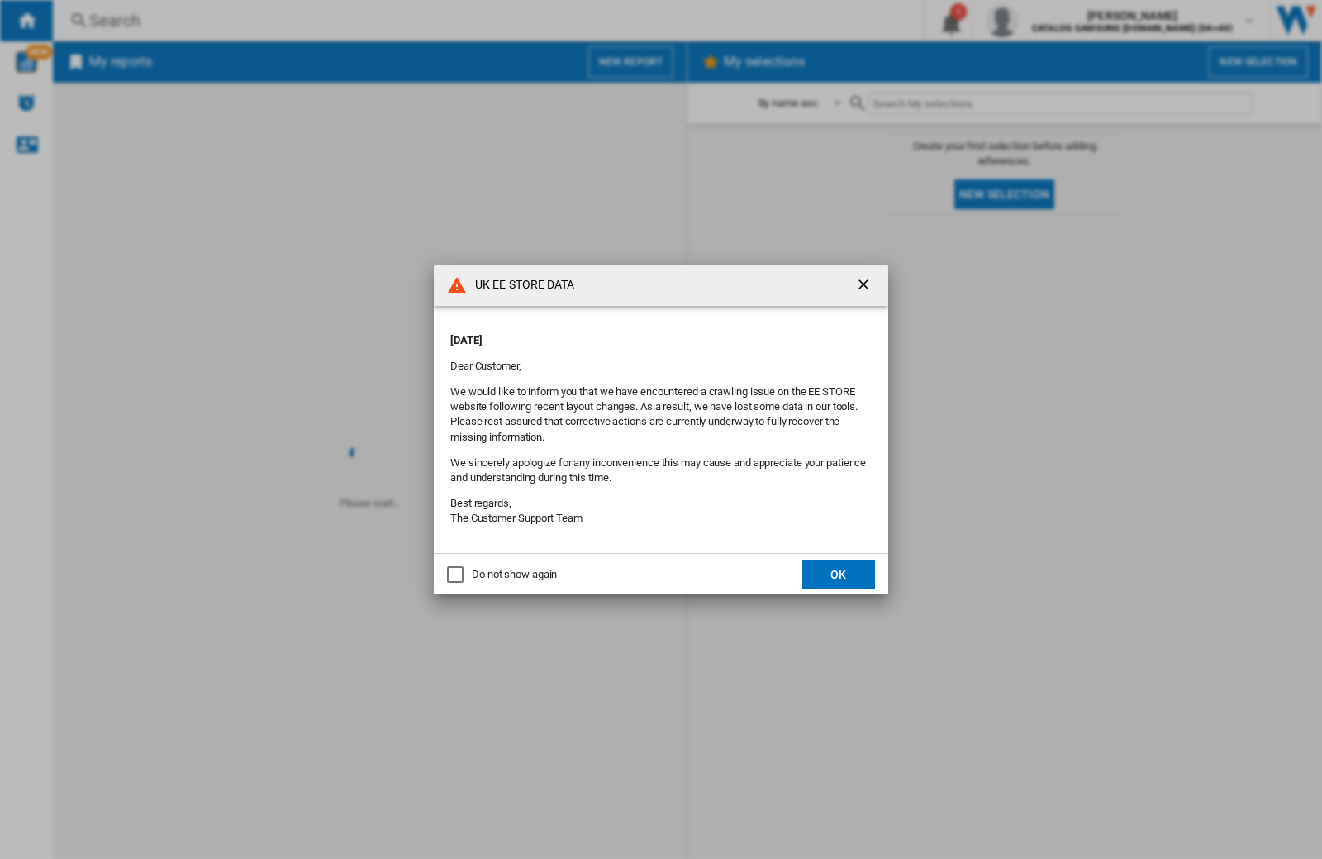
click at [542, 570] on div "Do not show again" at bounding box center [514, 574] width 85 height 15
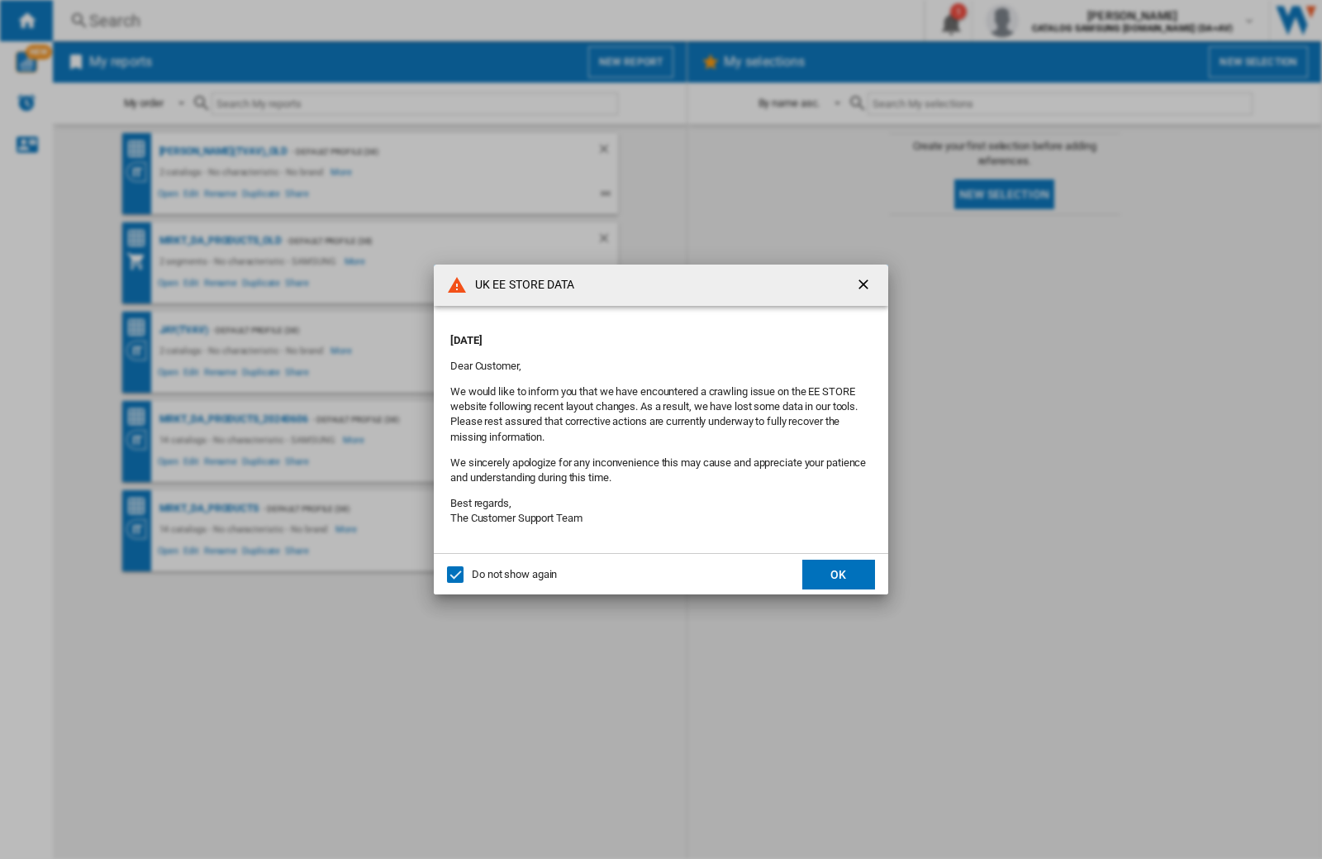
click at [523, 574] on div "Do not show again" at bounding box center [514, 574] width 85 height 15
click at [626, 335] on p "Friday, October 03, 2025" at bounding box center [661, 340] width 422 height 15
click at [628, 335] on p "[DATE]" at bounding box center [661, 340] width 422 height 15
click at [630, 335] on p "[DATE]" at bounding box center [661, 340] width 422 height 15
click at [839, 574] on button "OK" at bounding box center [839, 575] width 73 height 30
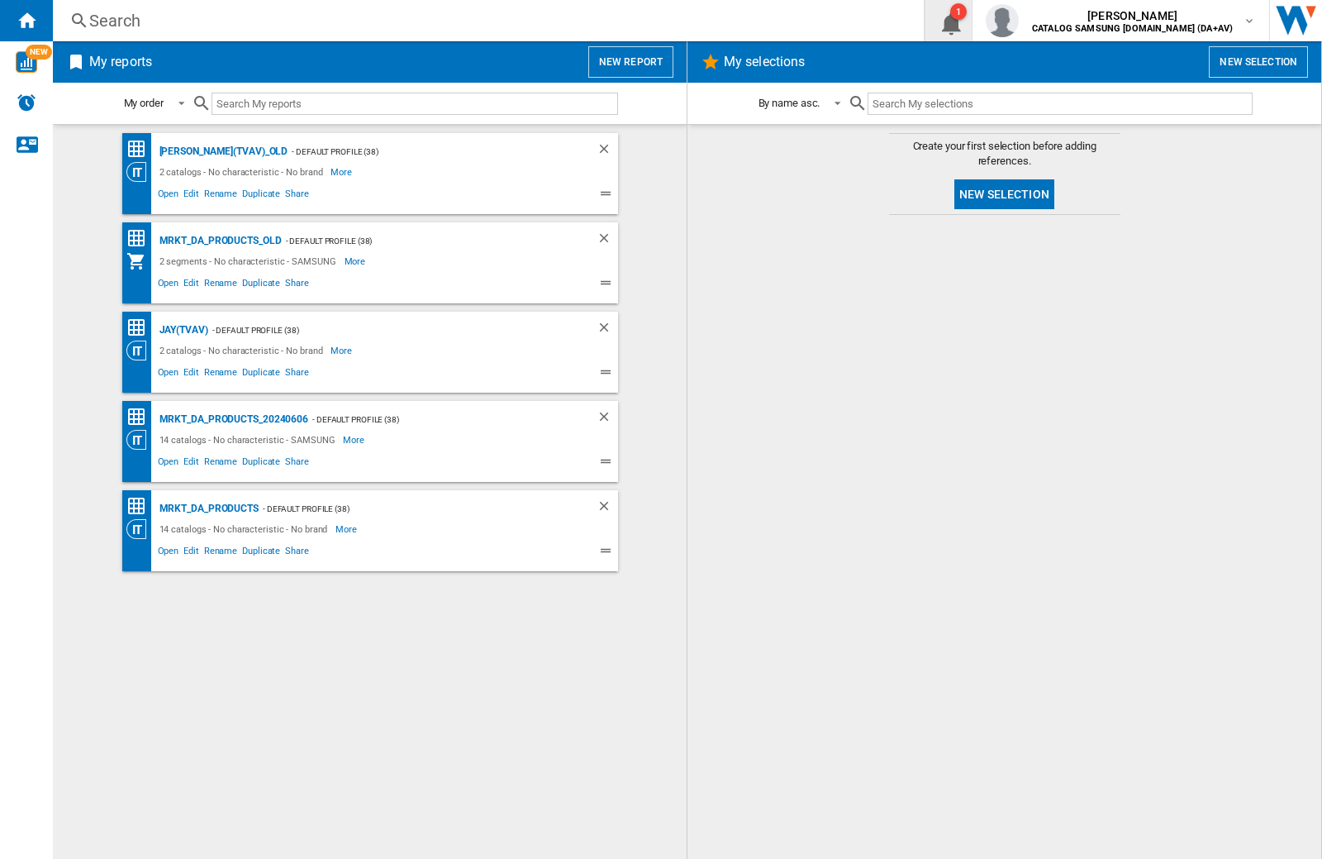
click at [959, 20] on ng-md-icon "1\a notification" at bounding box center [949, 21] width 20 height 21
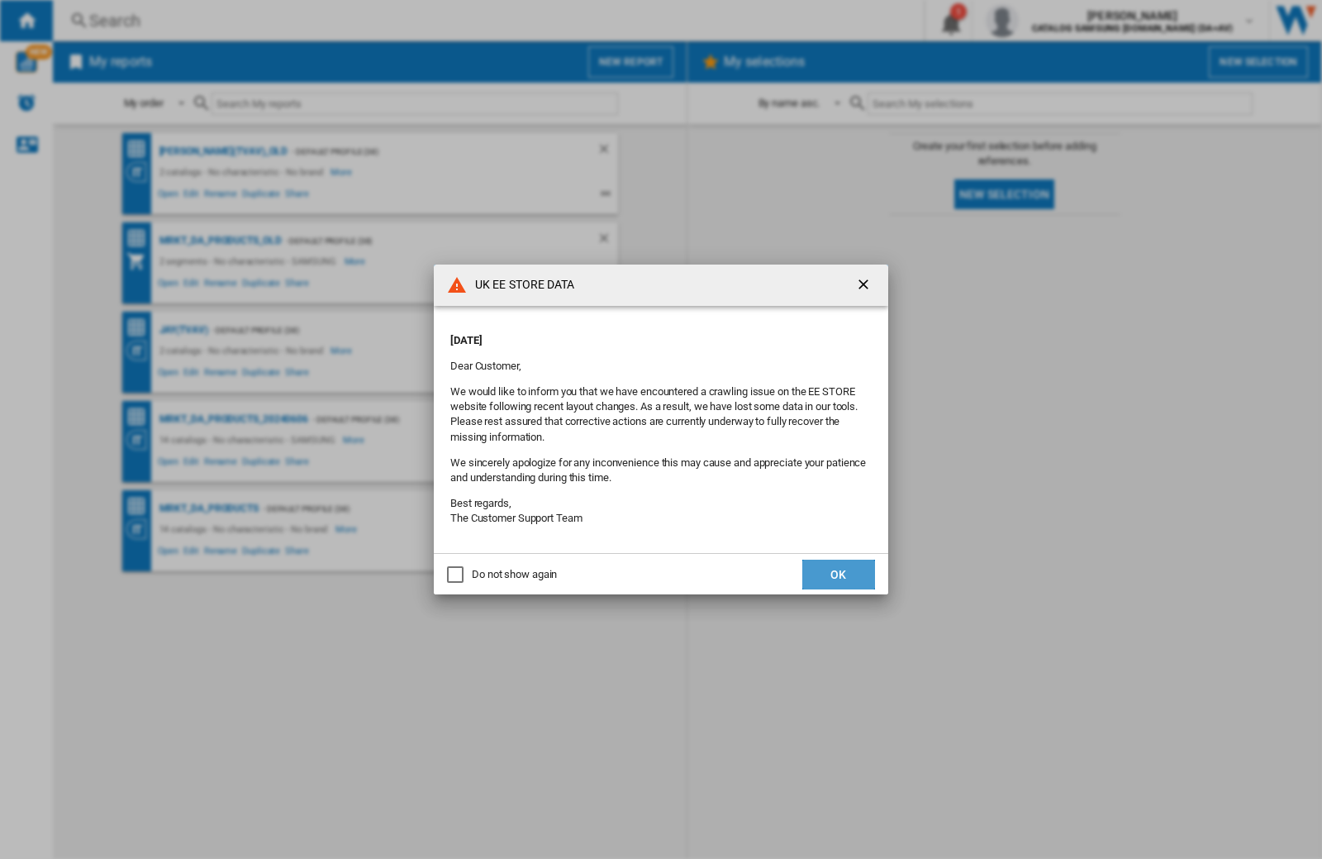
click at [849, 577] on button "OK" at bounding box center [839, 575] width 73 height 30
click at [626, 335] on p "[DATE]" at bounding box center [661, 340] width 422 height 15
click at [867, 288] on ng-md-icon "getI18NText('BUTTONS.CLOSE_DIALOG')" at bounding box center [865, 286] width 20 height 20
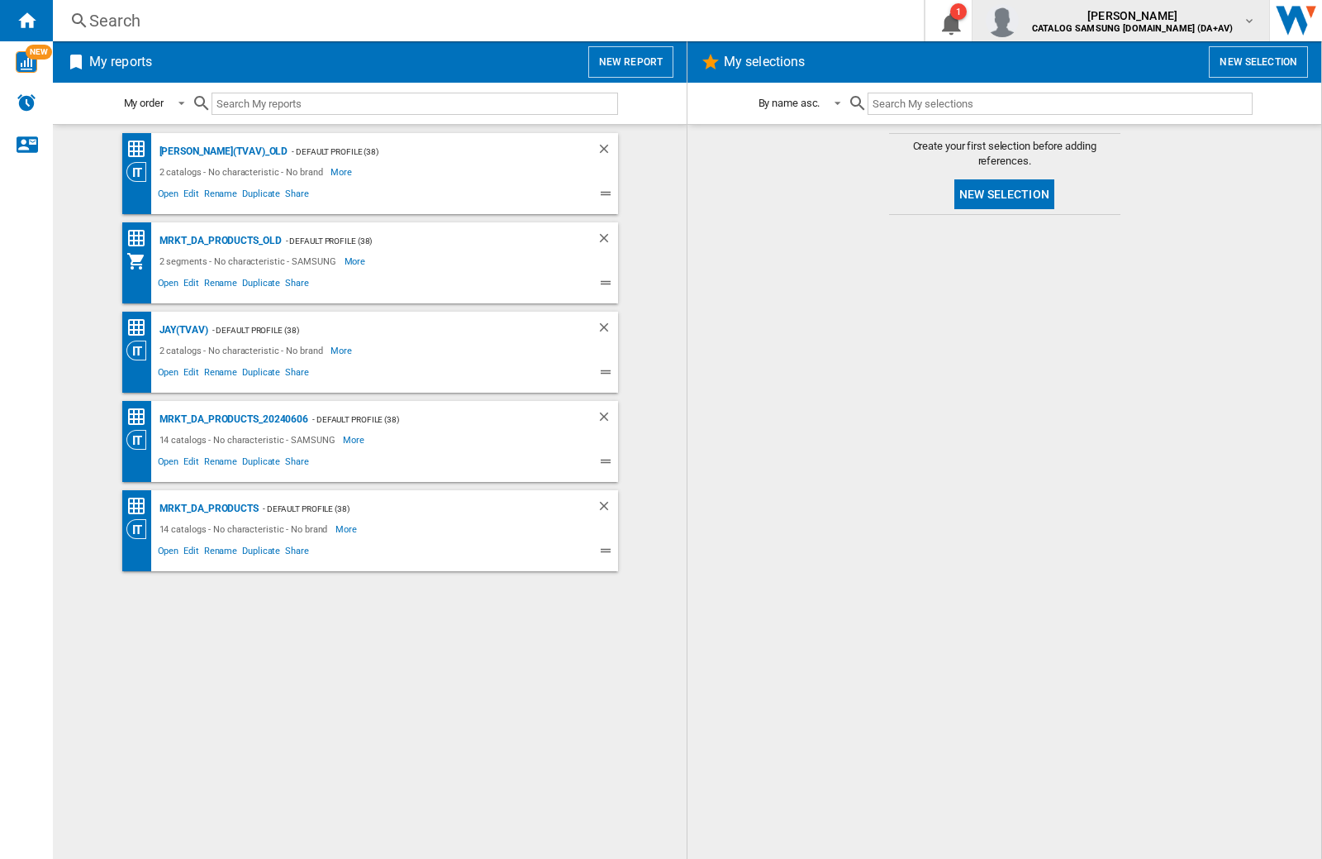
click at [1019, 26] on img "button" at bounding box center [1002, 20] width 33 height 33
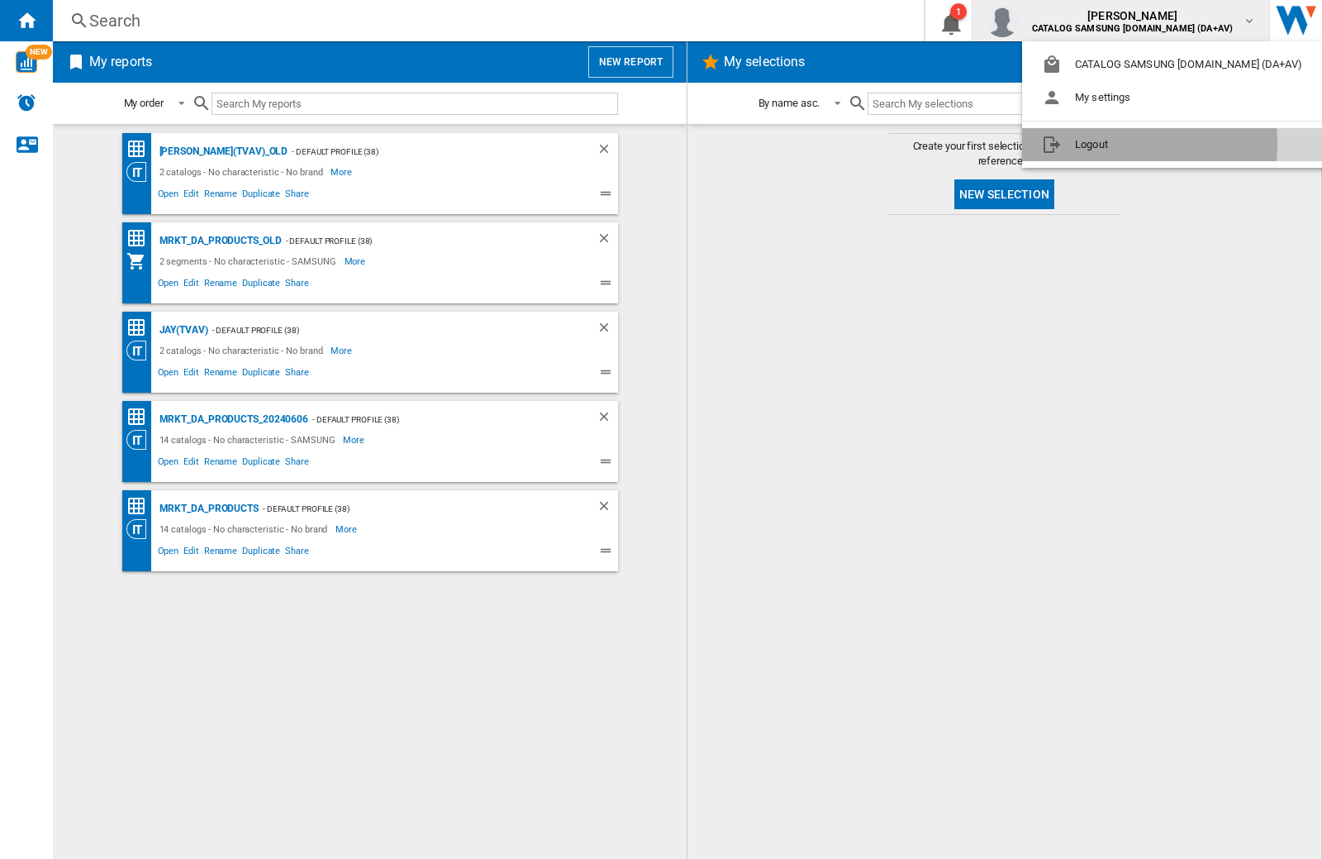
click at [1083, 144] on button "Logout" at bounding box center [1175, 144] width 307 height 33
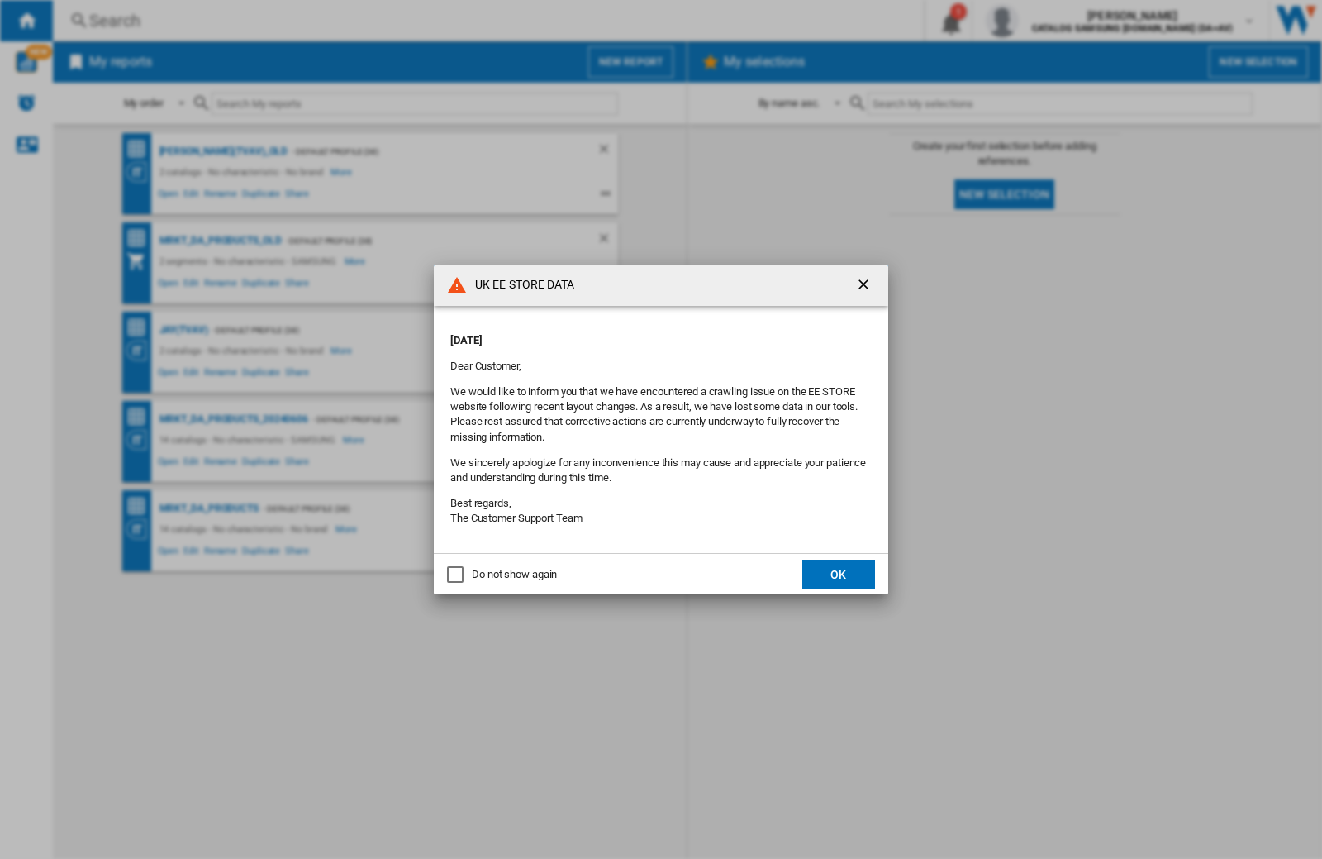
click at [839, 574] on button "OK" at bounding box center [839, 575] width 73 height 30
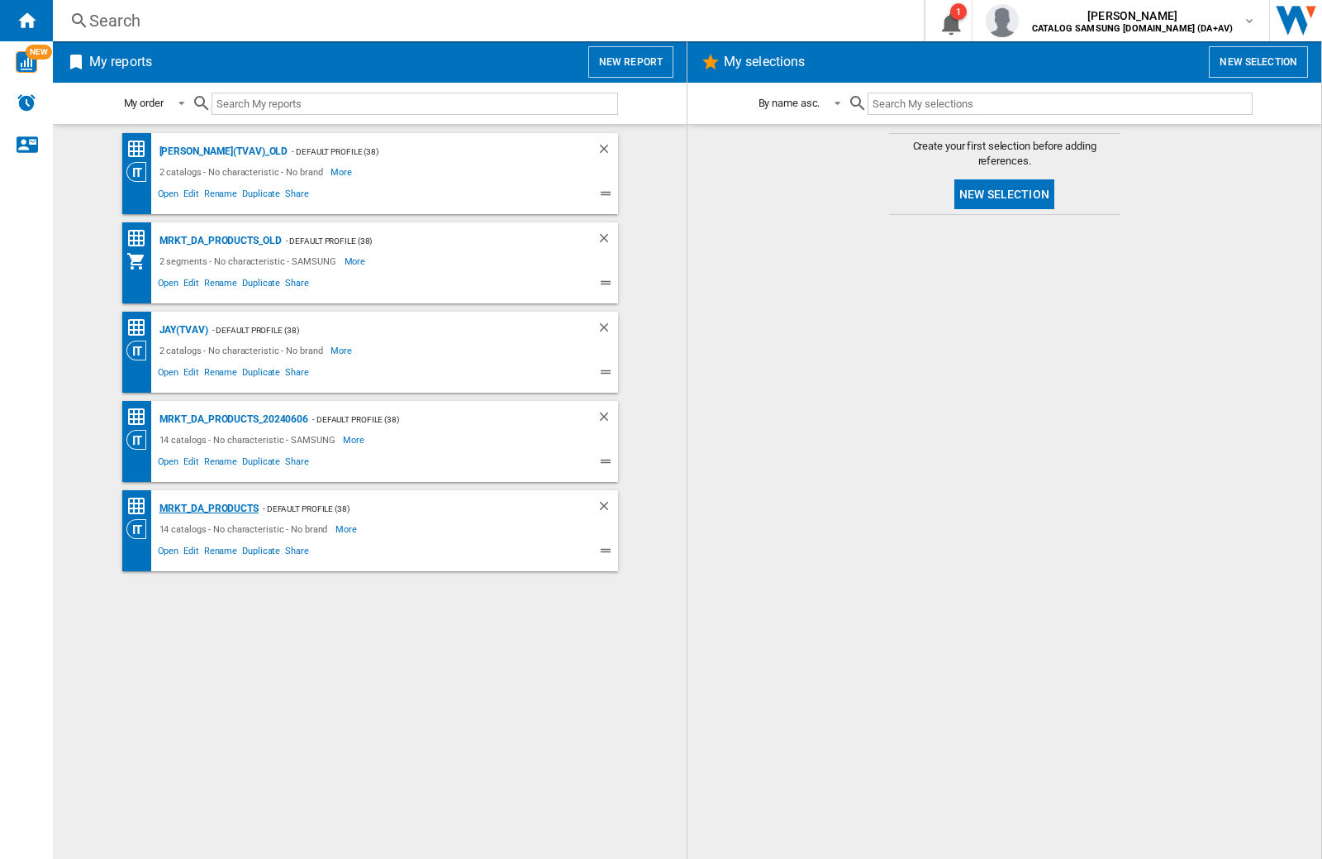
click at [208, 508] on div "MRKT_DA_PRODUCTS" at bounding box center [206, 508] width 103 height 21
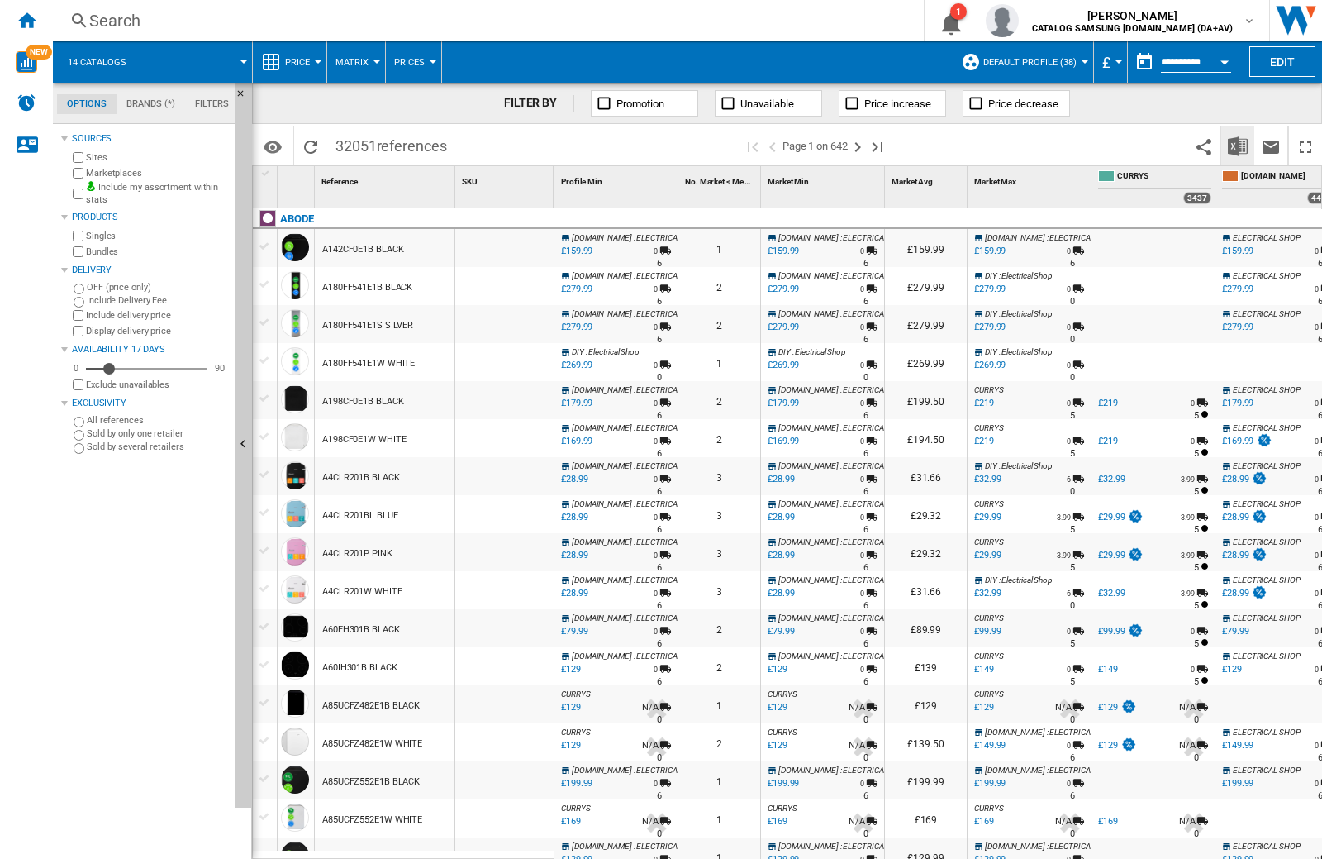
click at [1237, 145] on img "Download in Excel" at bounding box center [1238, 146] width 20 height 20
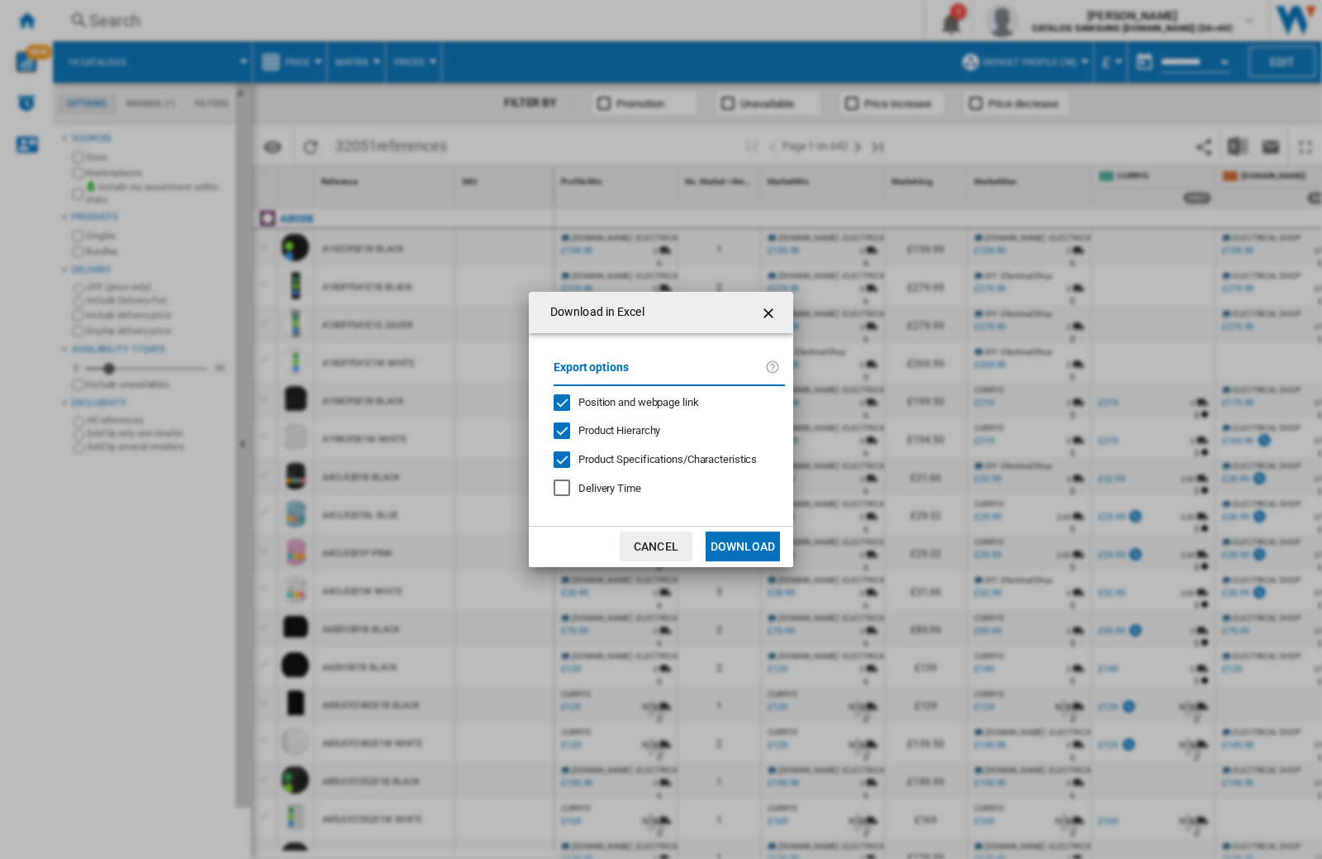
click at [627, 401] on span "Position and webpage link" at bounding box center [639, 402] width 121 height 12
click at [743, 546] on button "Download" at bounding box center [743, 546] width 74 height 30
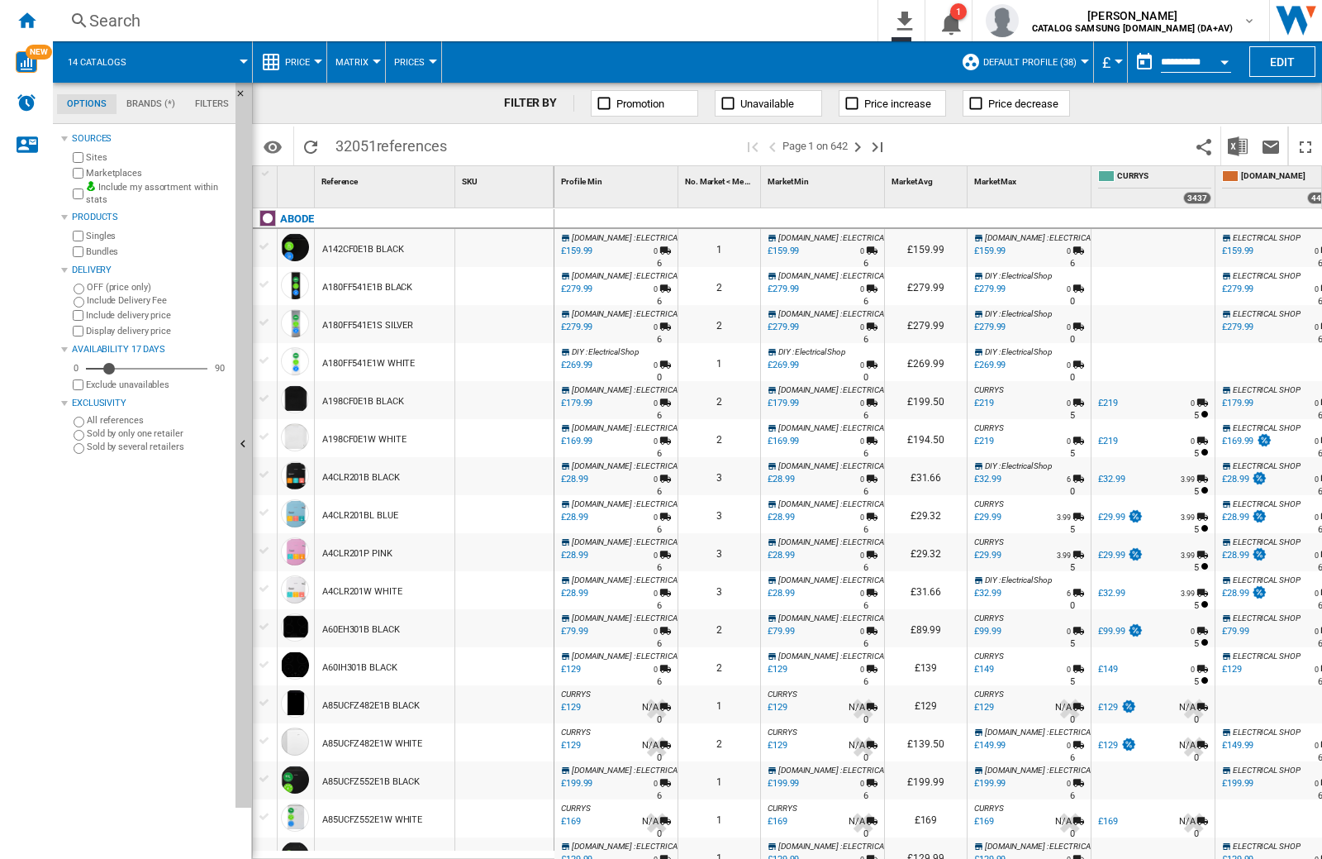
click at [510, 245] on div at bounding box center [504, 248] width 98 height 38
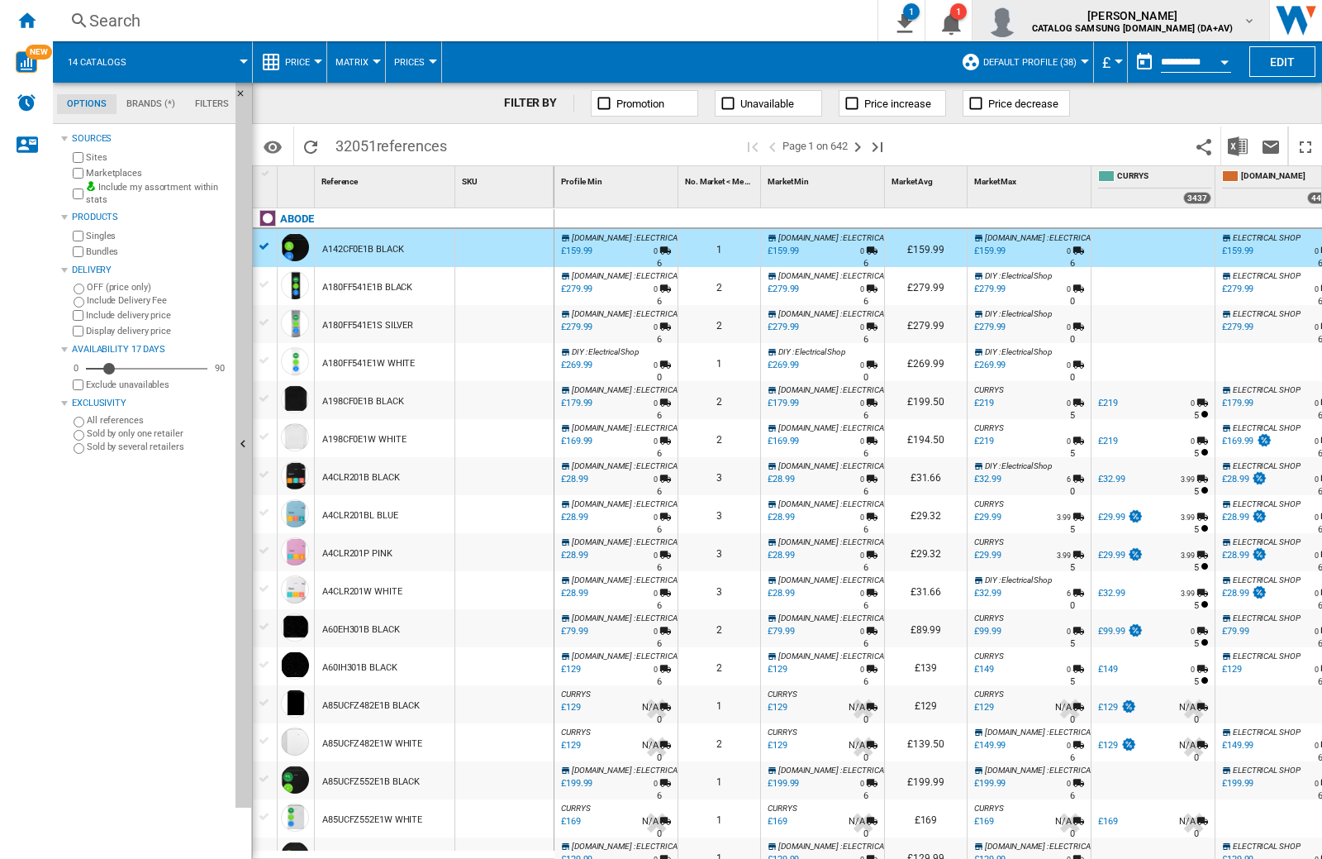
click at [1019, 21] on img "button" at bounding box center [1002, 20] width 33 height 33
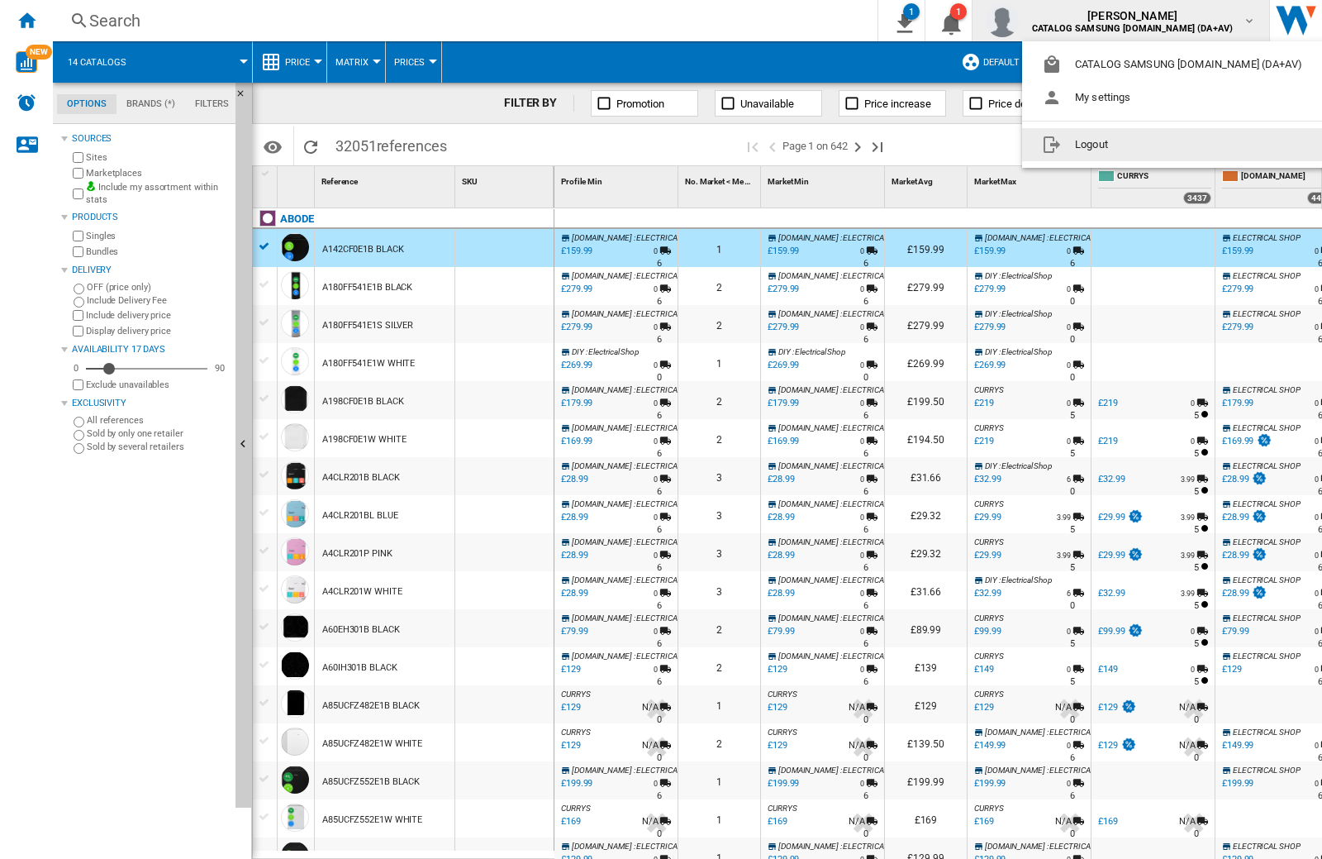
click at [1150, 145] on button "Logout" at bounding box center [1175, 144] width 307 height 33
